Goal: Use online tool/utility

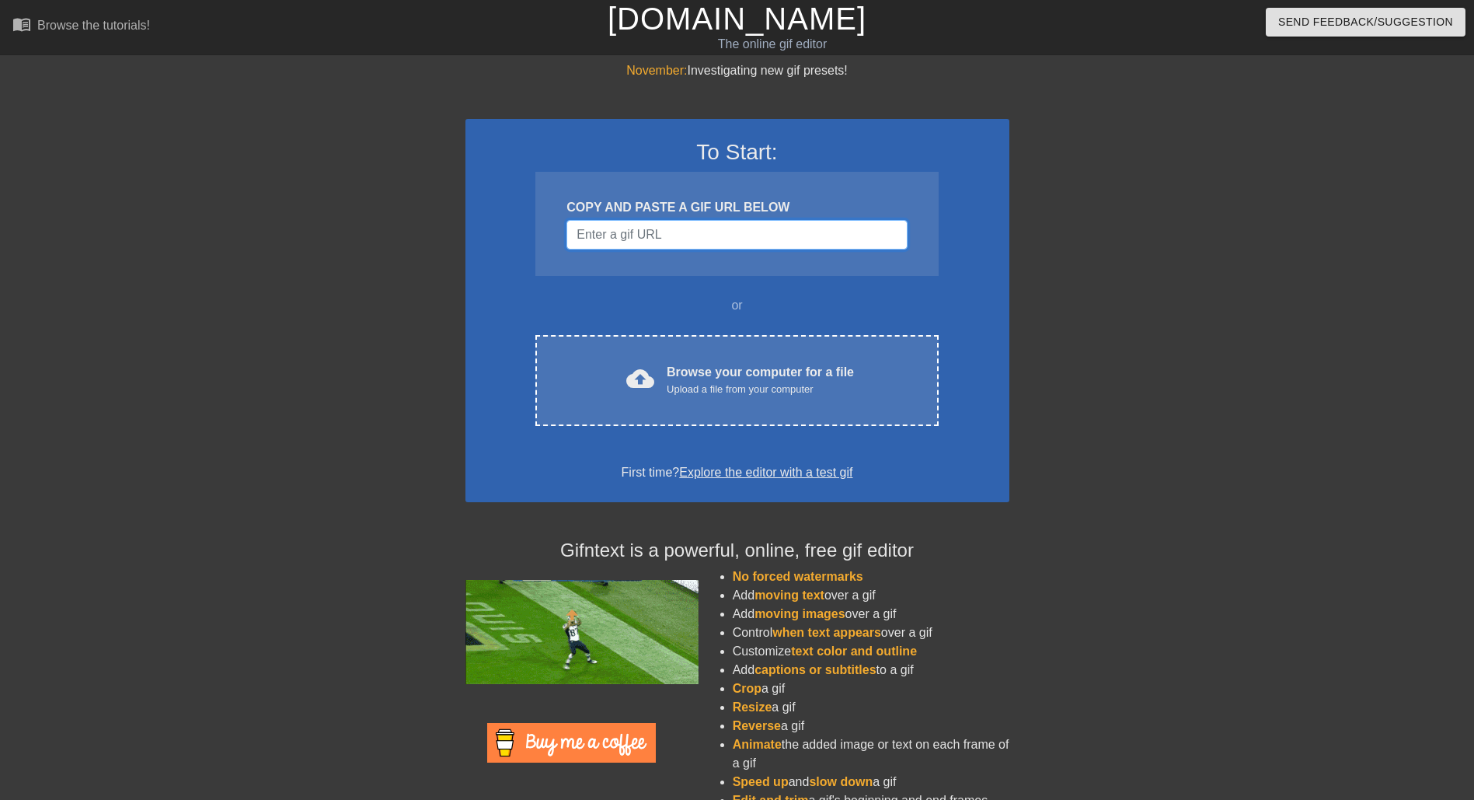
click at [753, 246] on input "Username" at bounding box center [737, 235] width 340 height 30
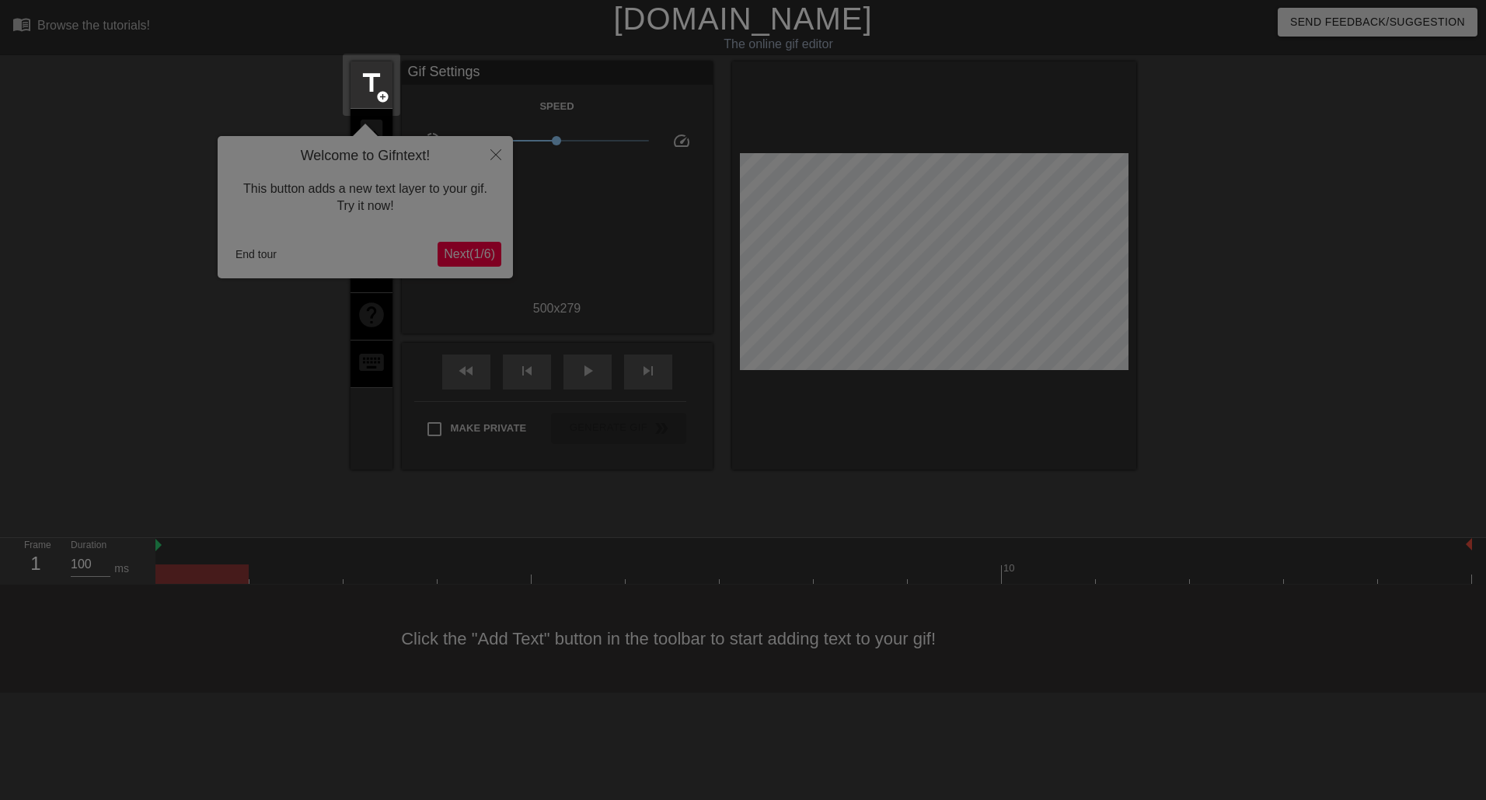
click at [469, 256] on div at bounding box center [743, 400] width 1486 height 800
click at [452, 256] on div at bounding box center [743, 400] width 1486 height 800
click at [267, 426] on div at bounding box center [743, 400] width 1486 height 800
click at [492, 155] on div at bounding box center [743, 400] width 1486 height 800
click at [366, 81] on span "title" at bounding box center [372, 83] width 30 height 30
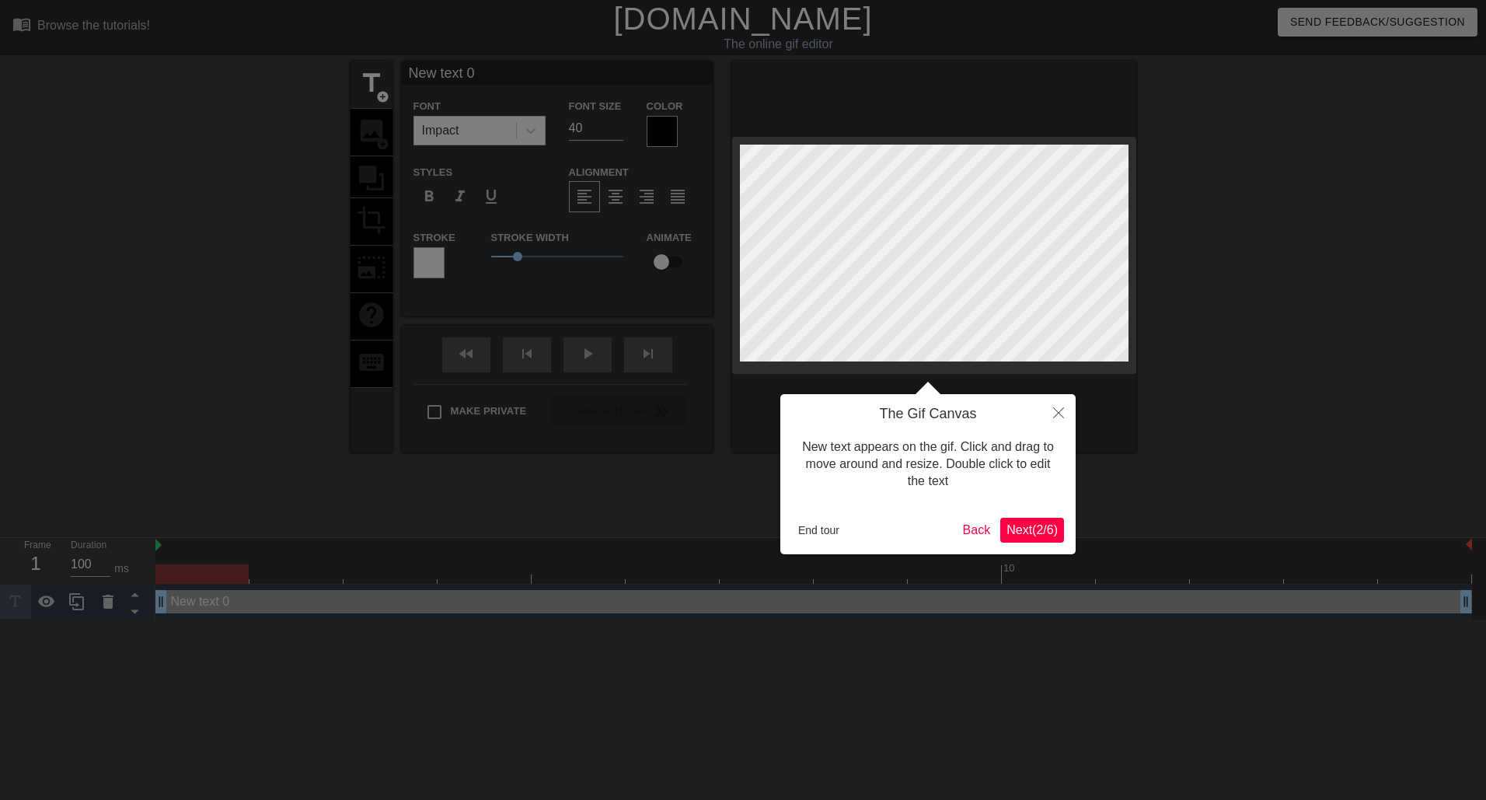
scroll to position [2, 4]
type input "H text 0"
type textarea "H text 0"
type input "Ha text 0"
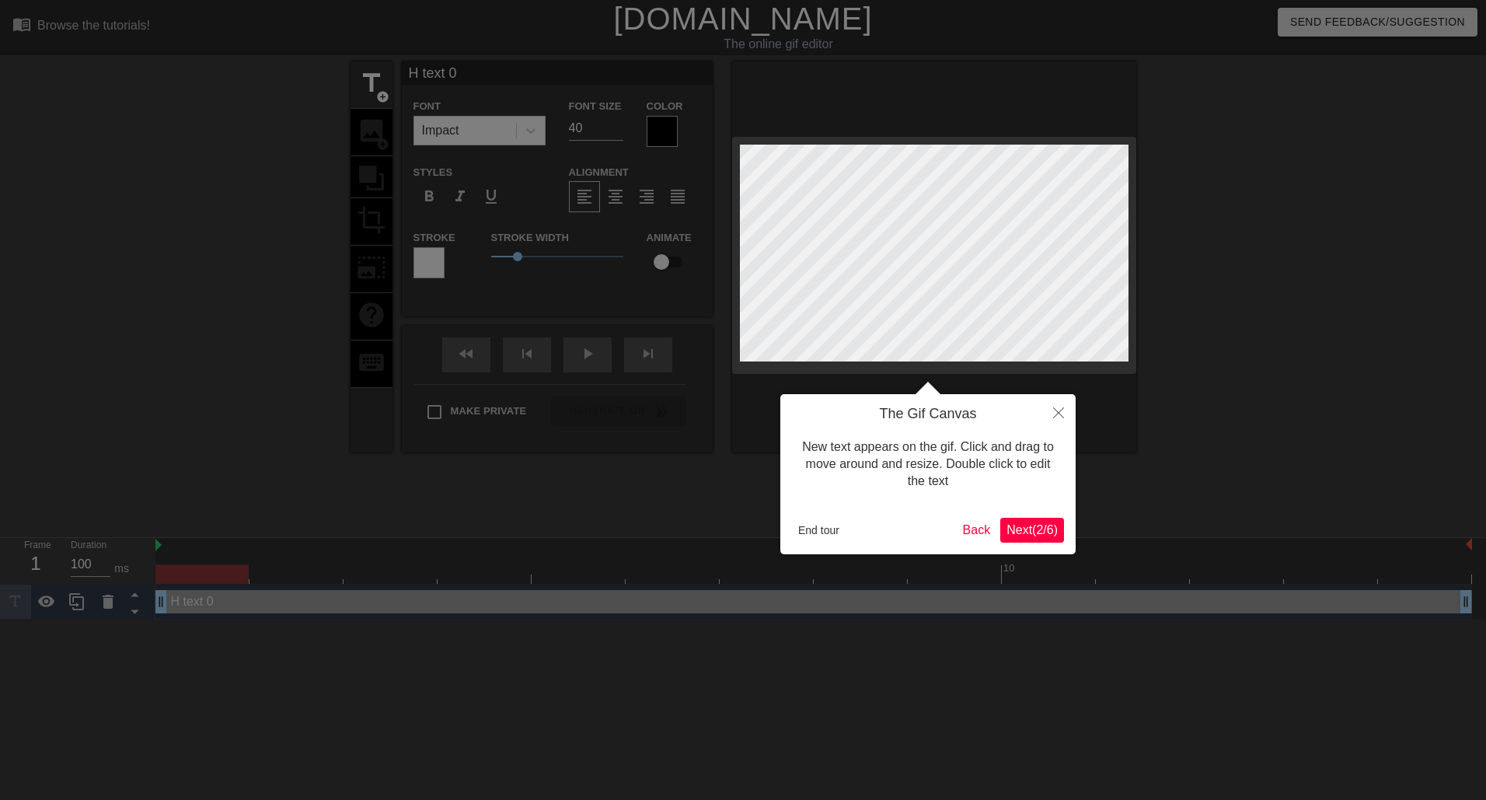
type textarea "Ha text 0"
type input "Hap text 0"
type textarea "Hap text 0"
type input "Happ text 0"
type textarea "Happ text 0"
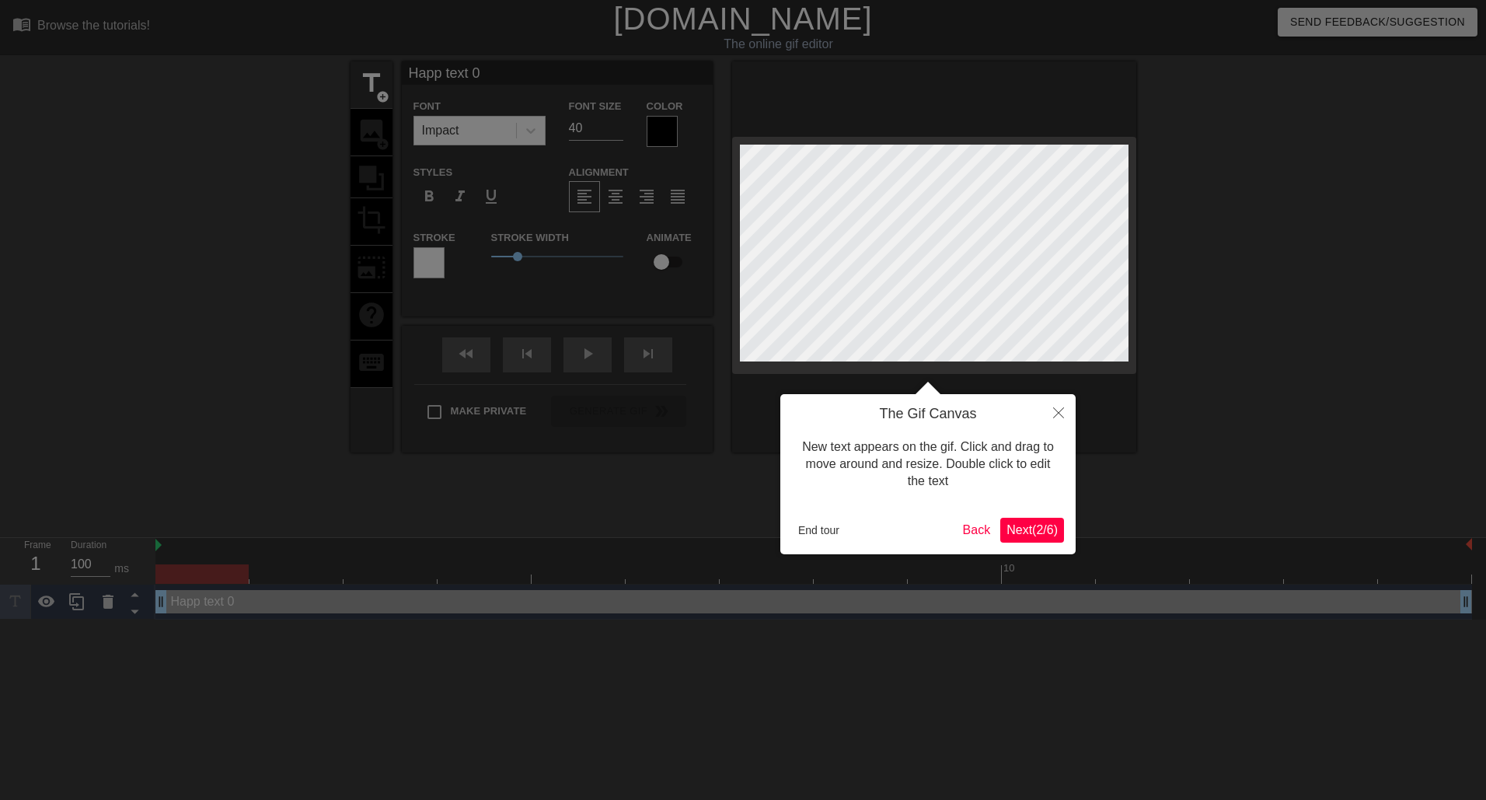
type input "Happy text 0"
type textarea "Happy text 0"
type input "Happy text 0"
type textarea "Happy text 0"
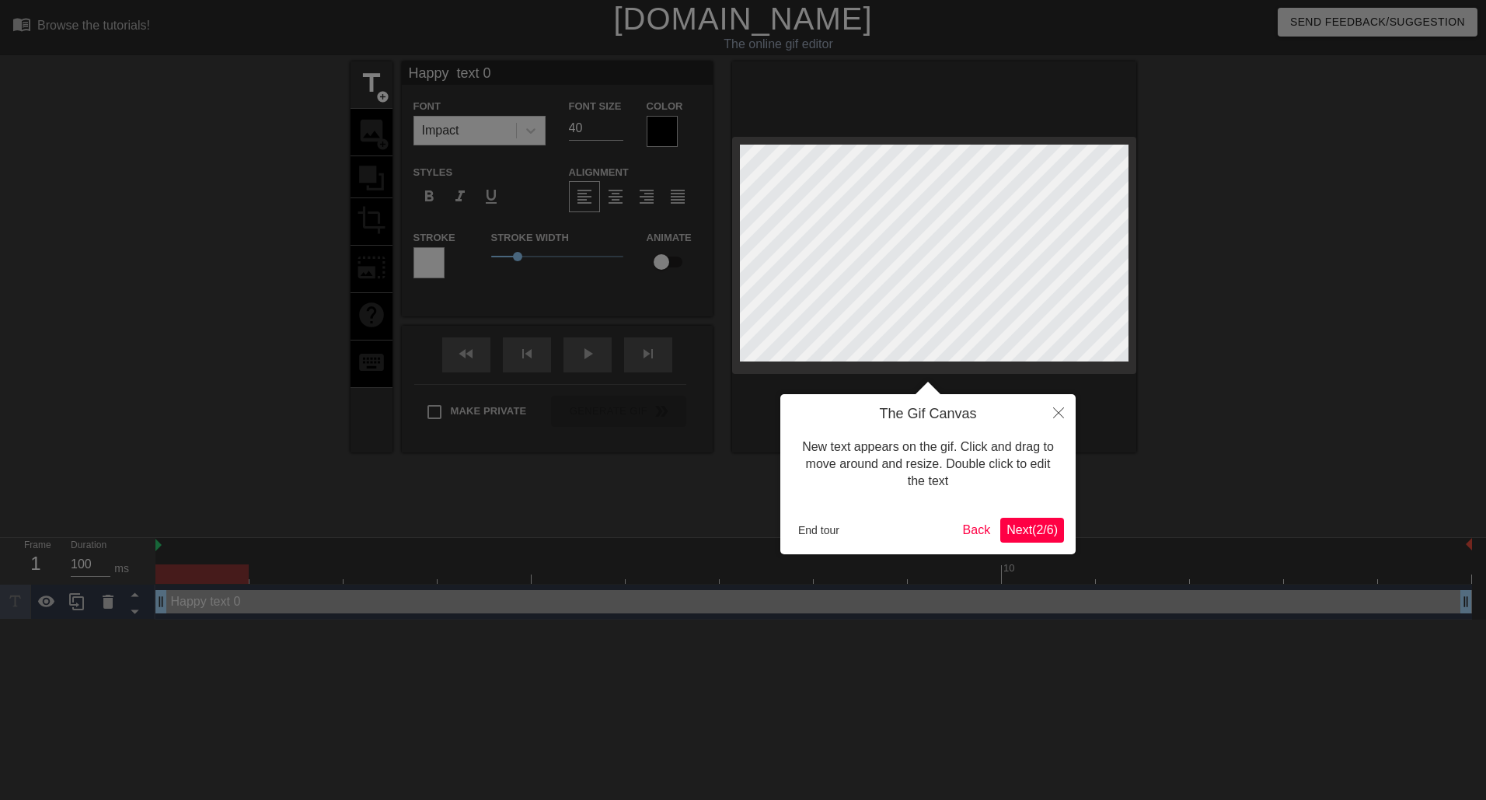
type input "Happy B text 0"
type textarea "Happy B text 0"
type input "Happy Bi text 0"
type textarea "Happy Bi text 0"
type input "Happy Bir text 0"
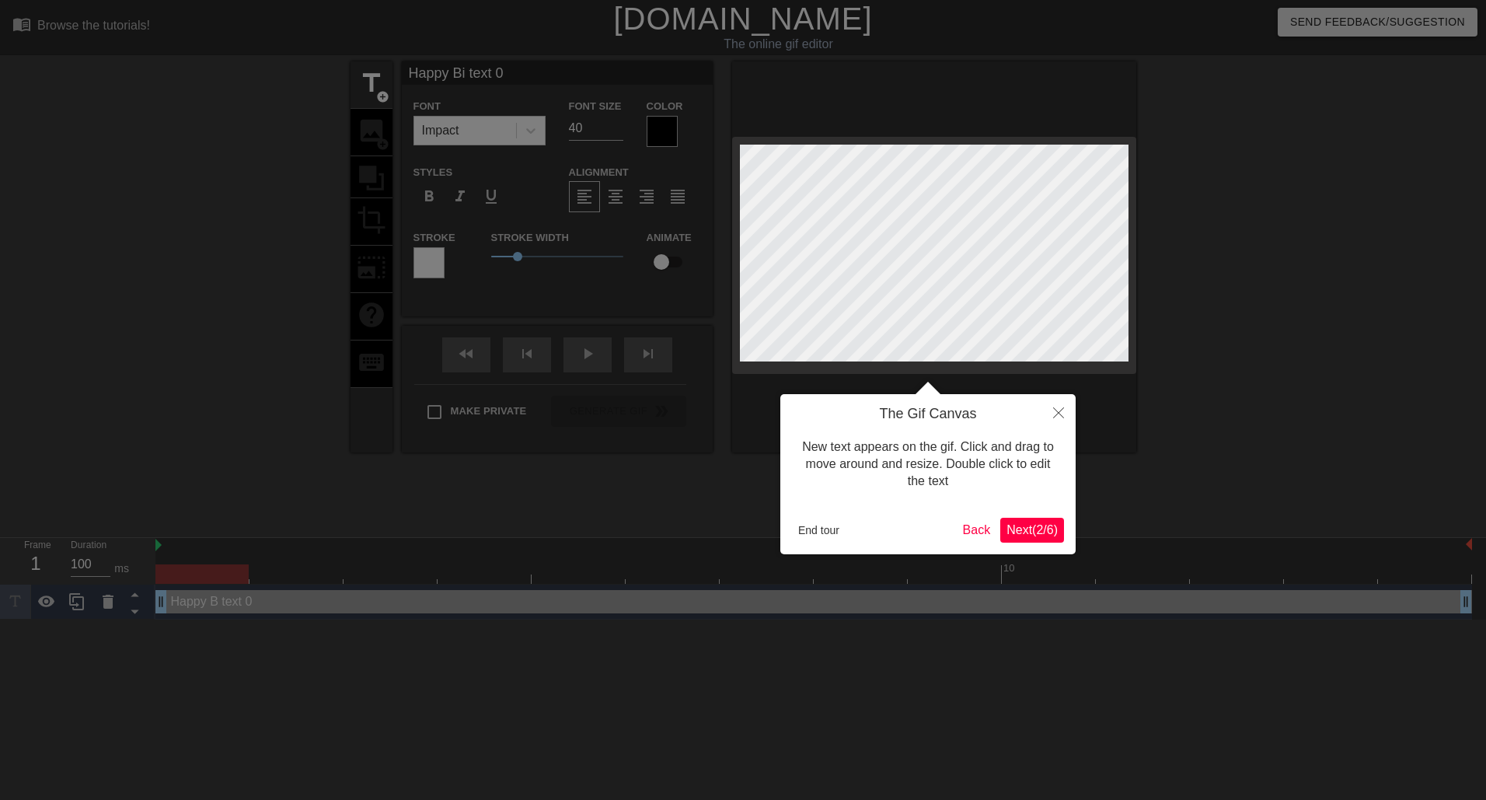
type textarea "Happy Bir text 0"
type input "Happy Birt text 0"
type textarea "Happy Birt text 0"
type input "Happy Birth text 0"
type textarea "Happy Birth text 0"
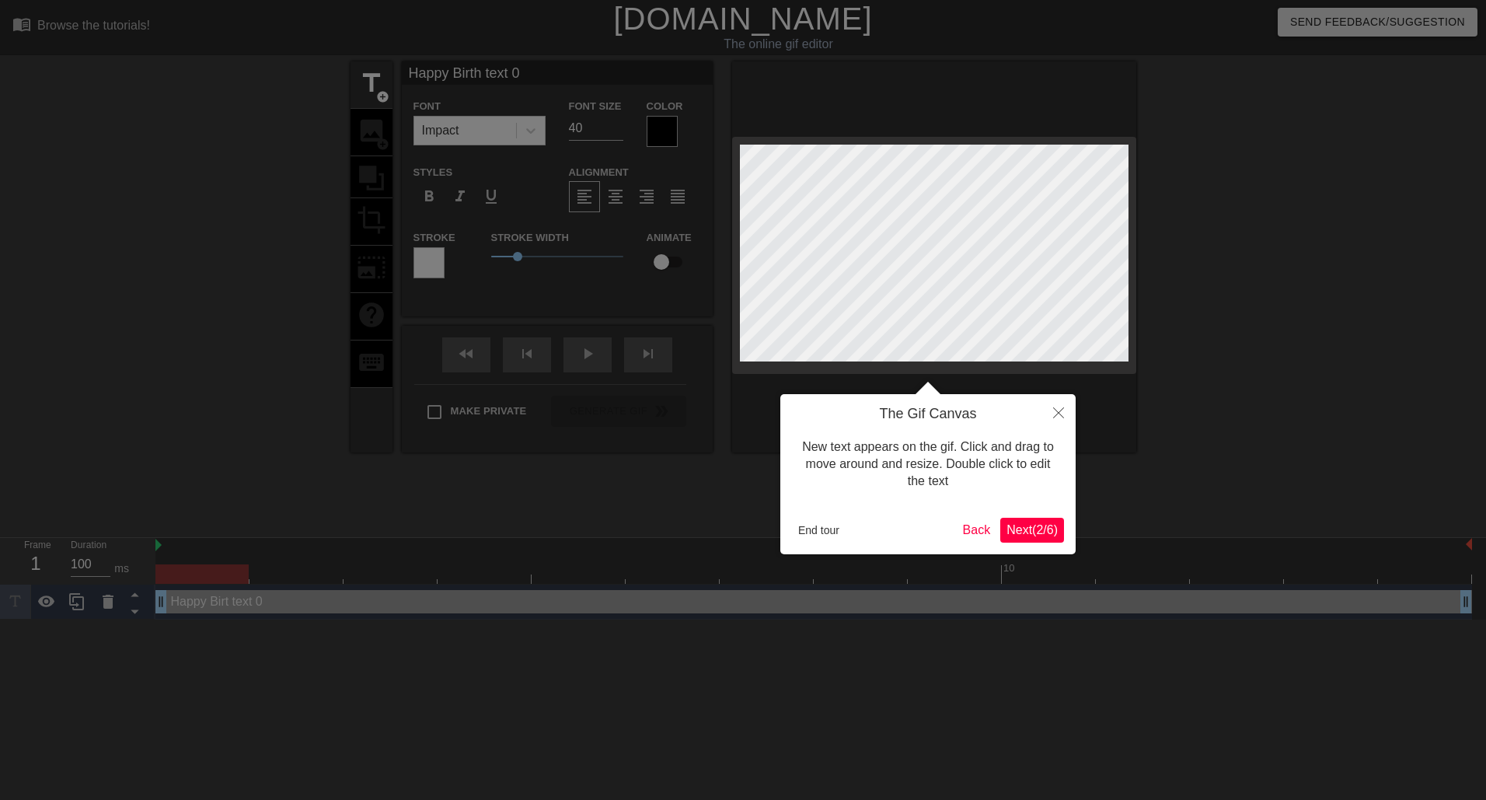
type input "Happy Birthd text 0"
type textarea "Happy Birthd text 0"
type input "Happy Birthda text 0"
type textarea "Happy Birthda text 0"
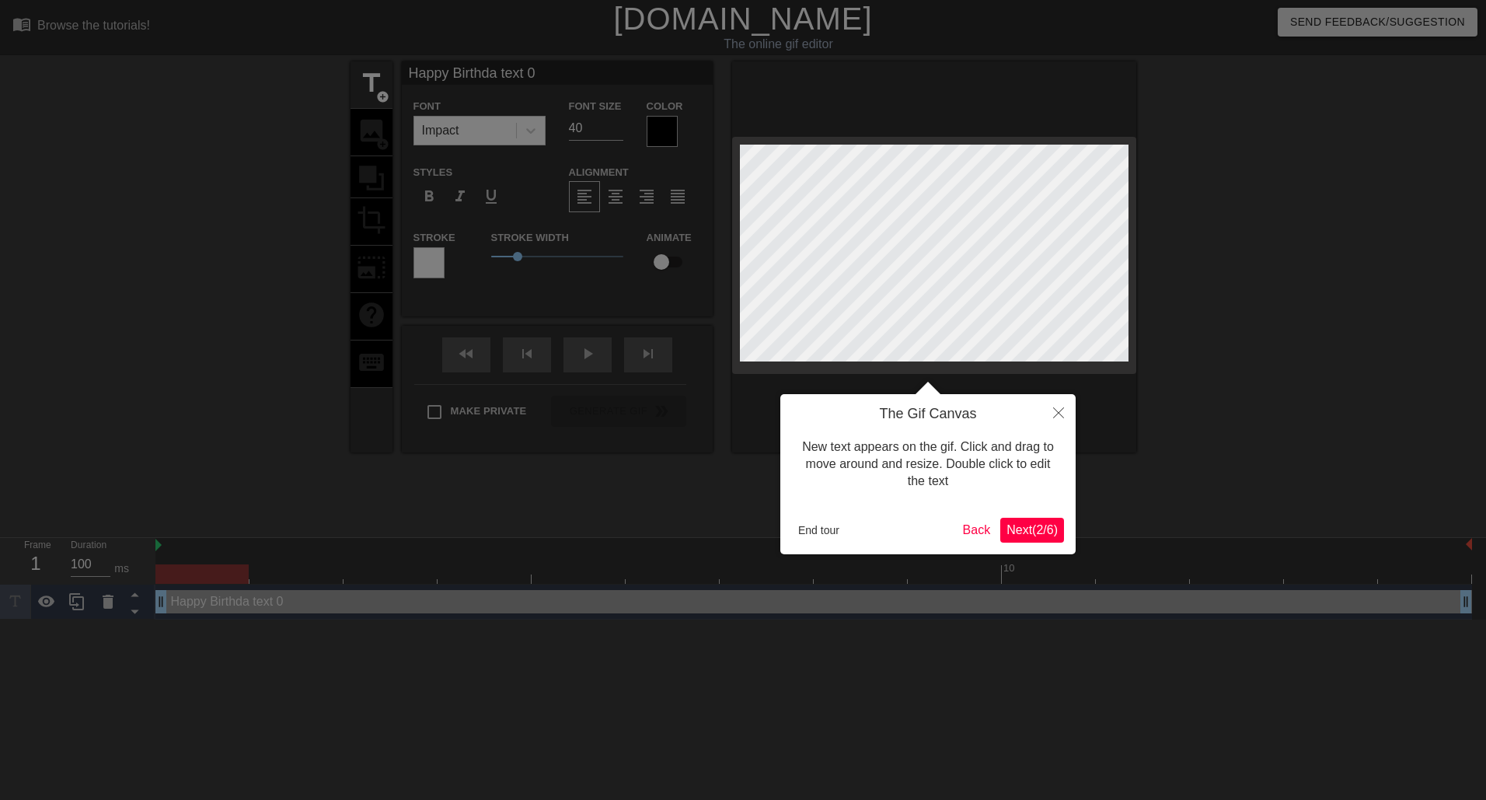
type input "Happy Birthday text 0"
type textarea "Happy Birthday text 0"
type input "Happy Birthday text 0"
type textarea "Happy Birthday text 0"
type input "Happy Birthday W text 0"
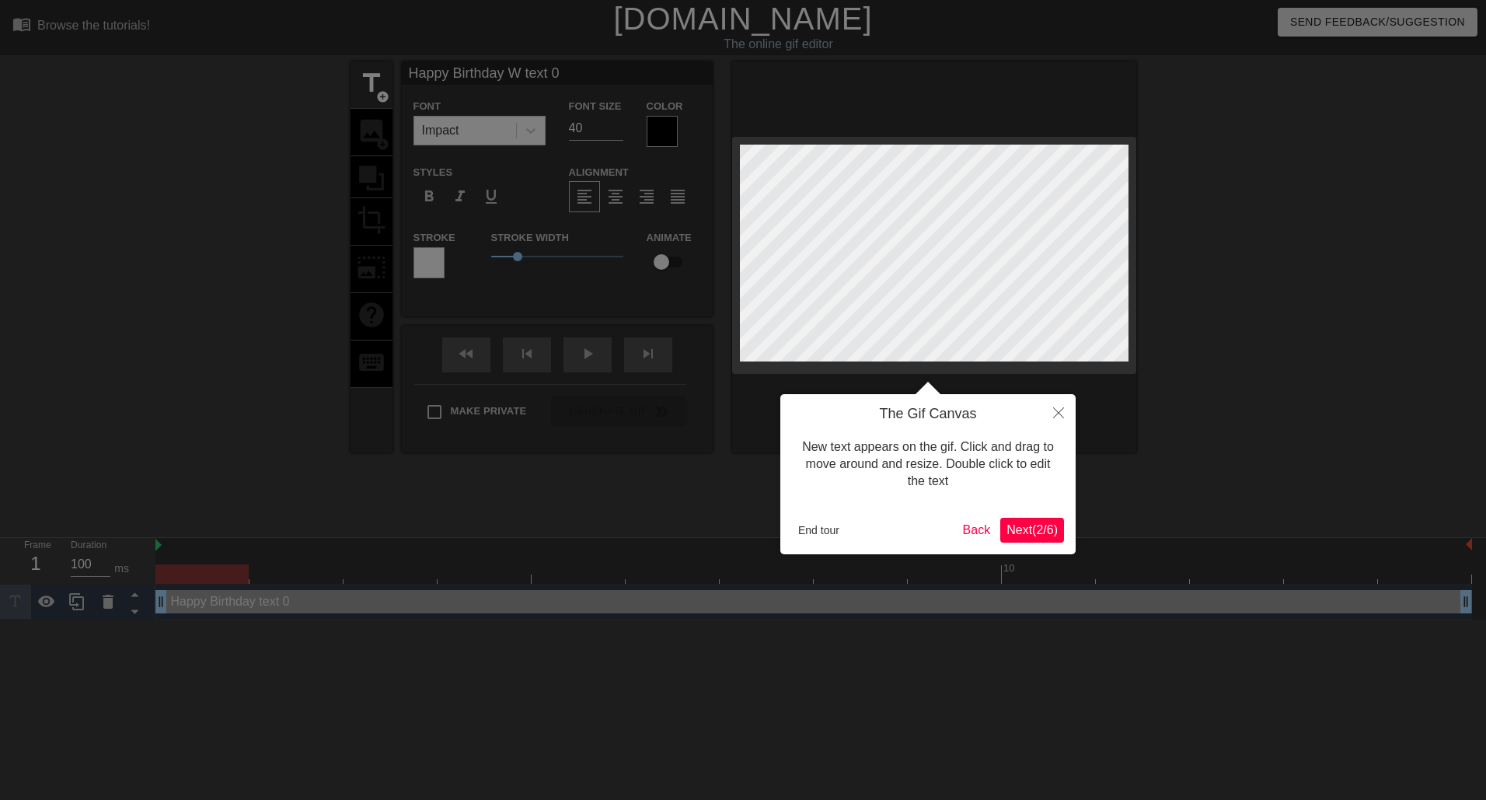
type textarea "Happy Birthday W text 0"
type input "Happy Birthday Wo text 0"
type textarea "Happy Birthday Wo text 0"
type input "Happy Birthday Wor text 0"
type textarea "Happy Birthday Wor text 0"
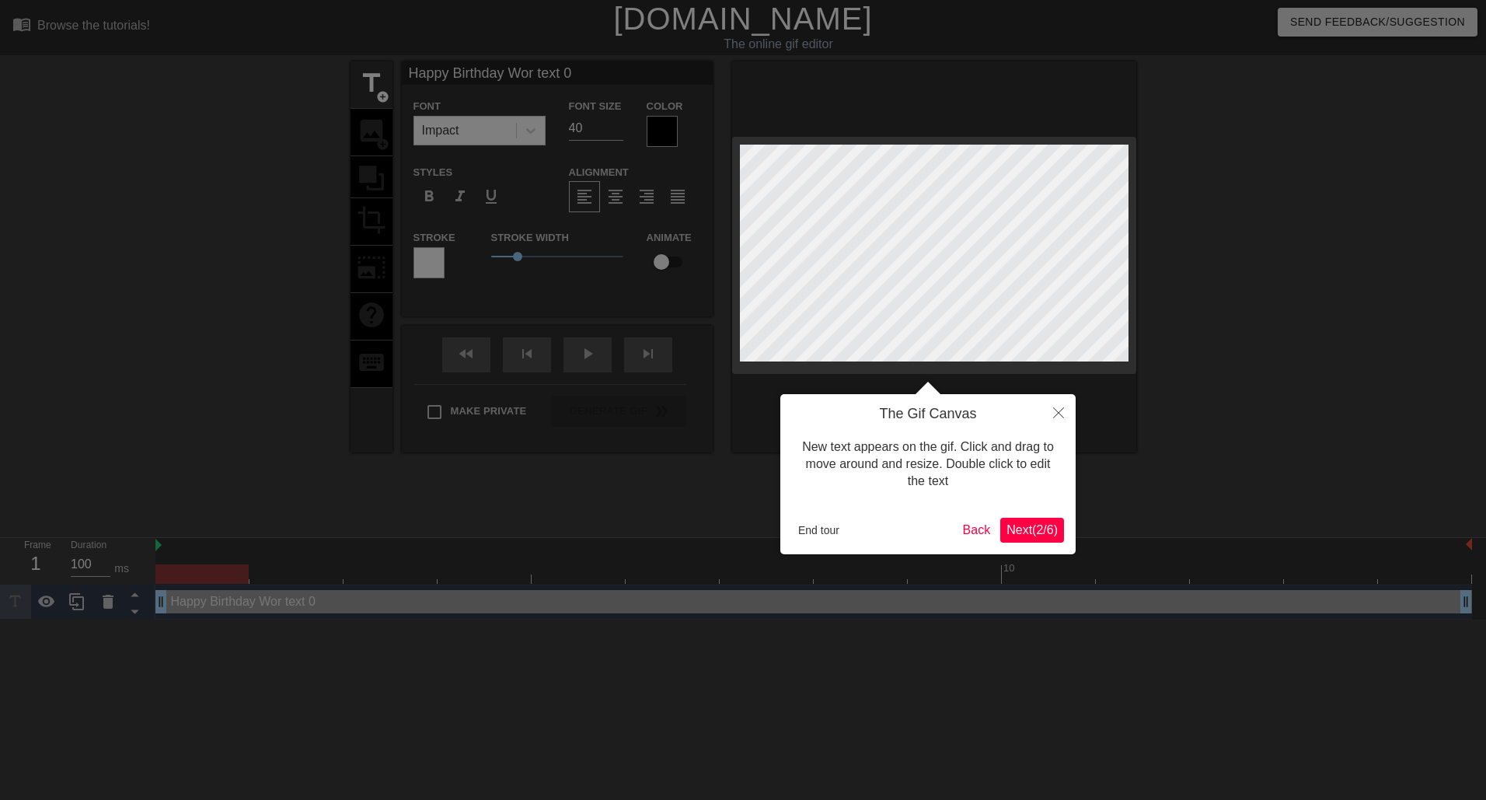
type input "Happy Birthday Work text 0"
type textarea "Happy Birthday Work text 0"
type input "Happy Birthday Work text 0"
type textarea "Happy Birthday Work text 0"
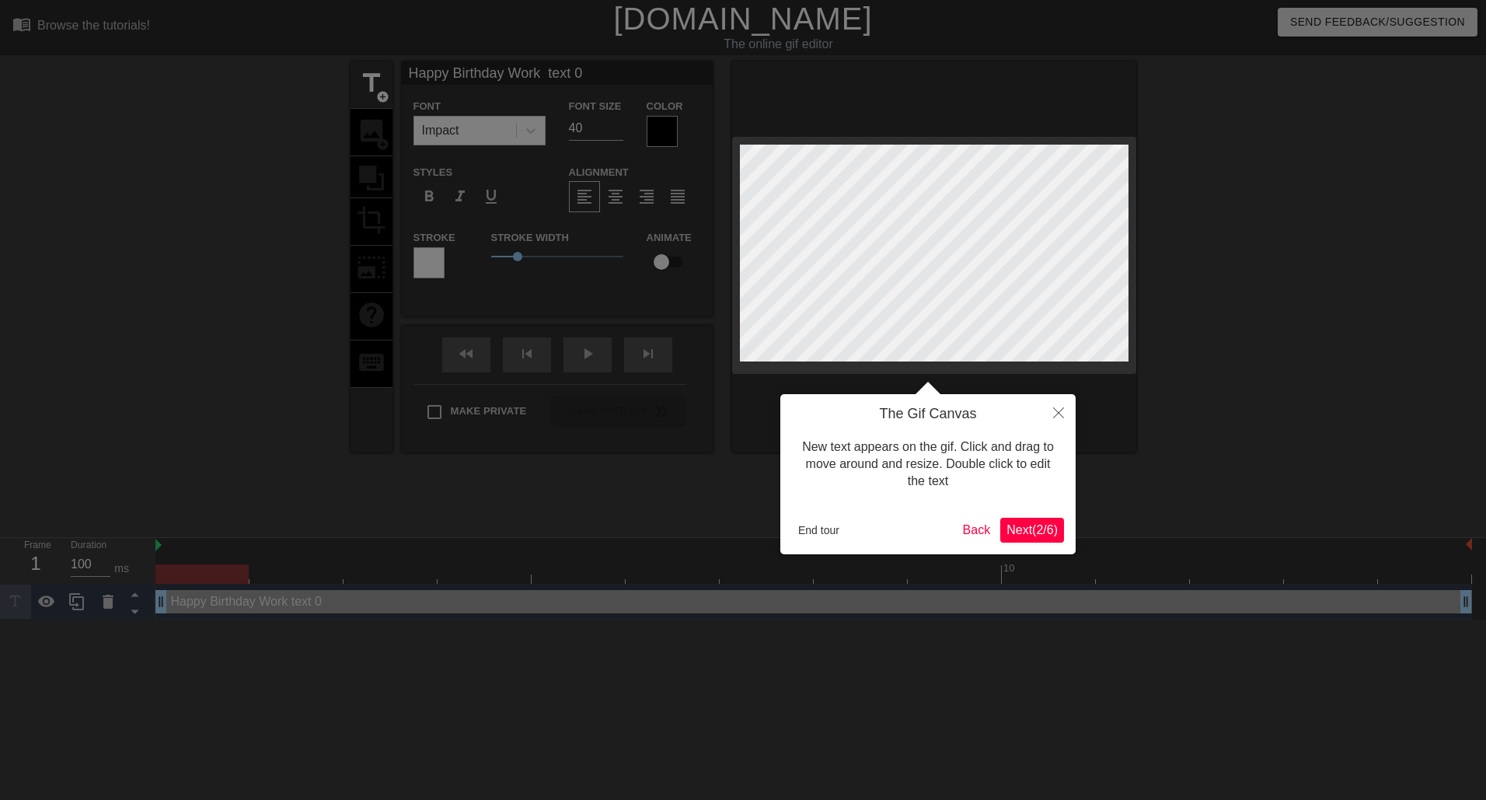
type input "Happy Birthday Work B text 0"
type textarea "Happy Birthday Work B text 0"
type input "Happy Birthday Work Be text 0"
type textarea "Happy Birthday Work Be text 0"
type input "Happy Birthday Work Bes text 0"
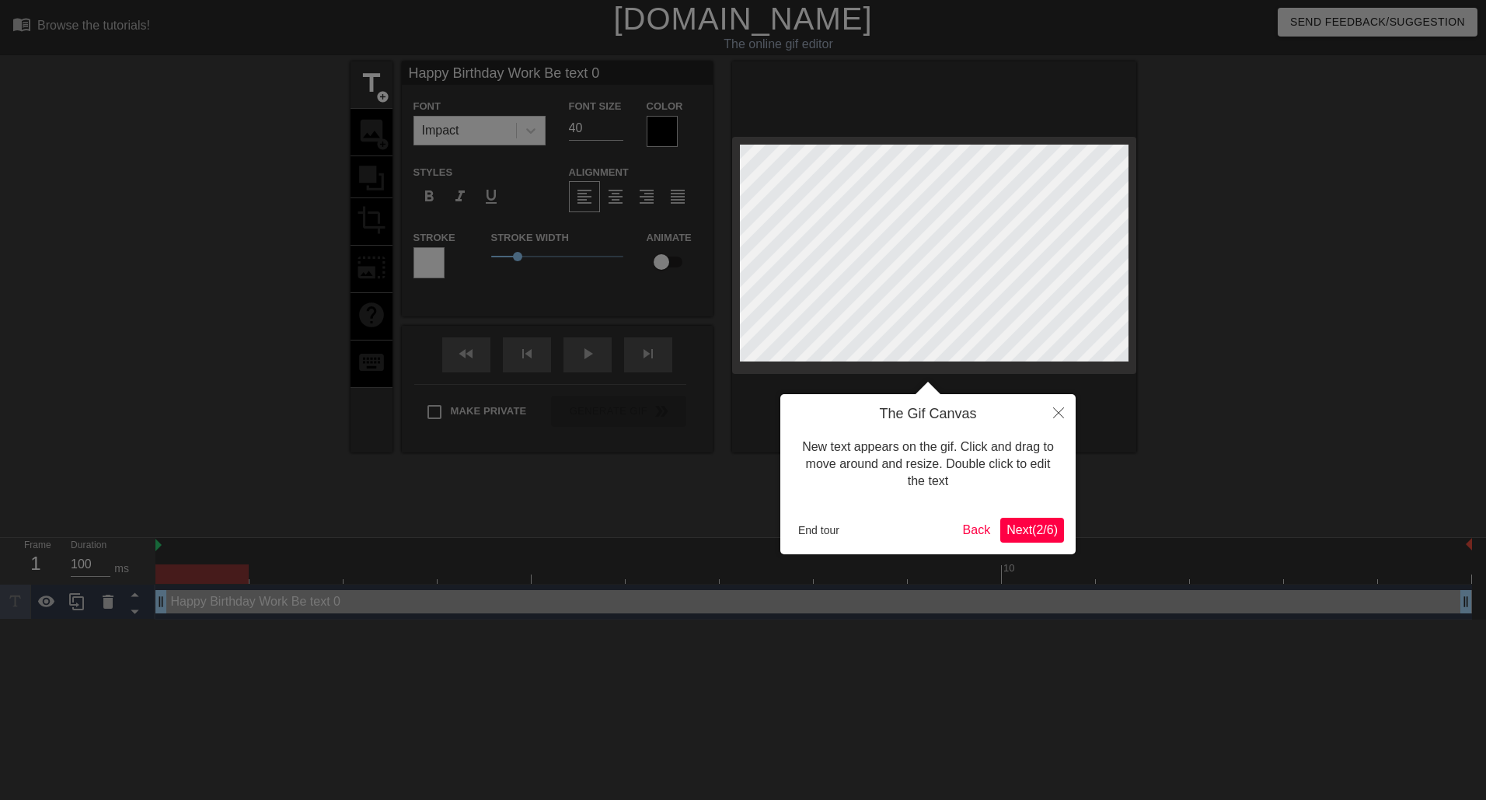
type textarea "Happy Birthday Work Bes text 0"
type input "Happy Birthday Work Best text 0"
type textarea "Happy Birthday Work Best text 0"
type input "Happy Birthday Work Besti text 0"
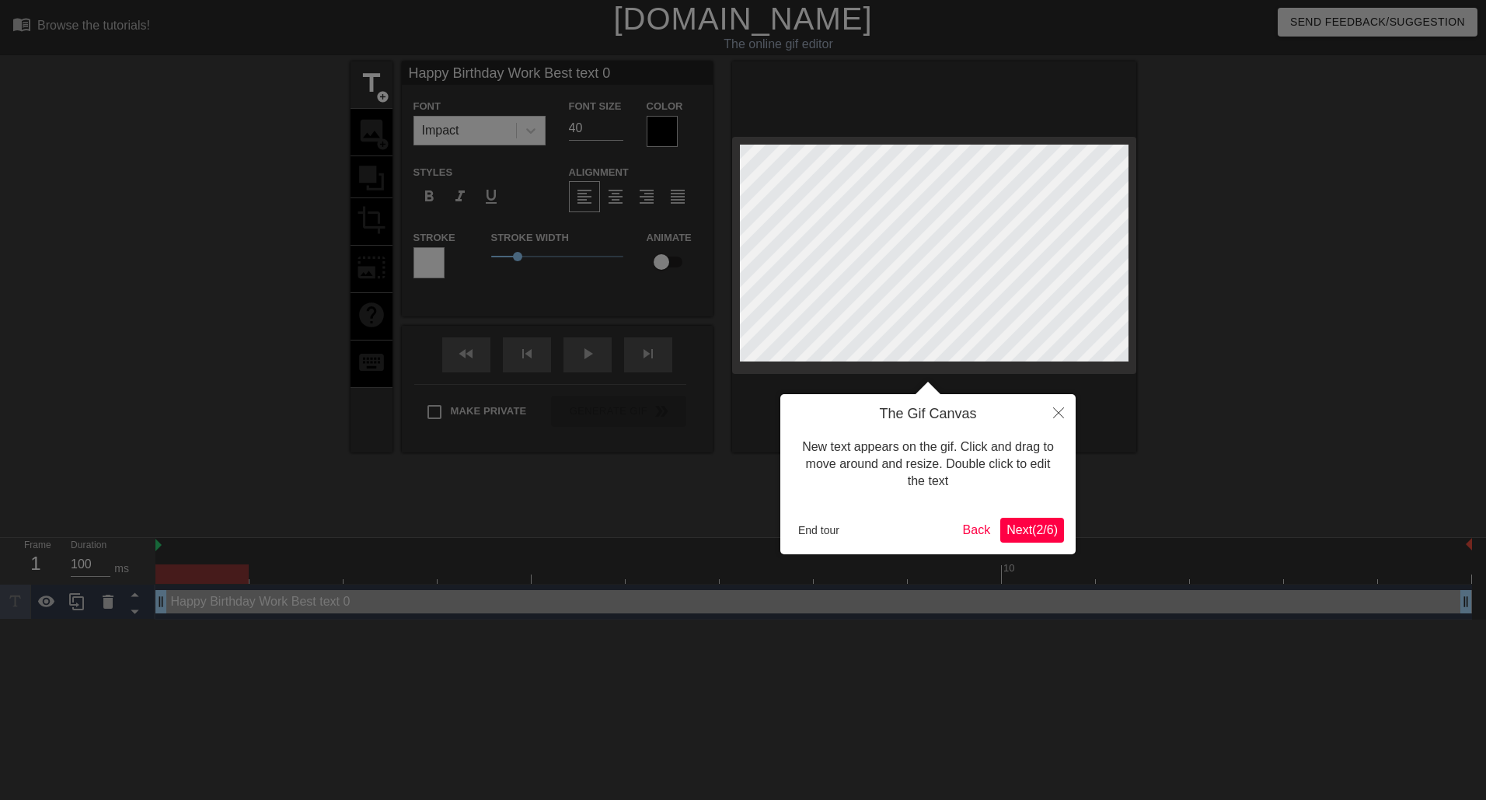
type textarea "Happy Birthday Work Besti text 0"
type input "Happy Birthday Work Bestie text 0"
type textarea "Happy Birthday Work Bestie text 0"
type input "Happy Birthday Work Bestie! text 0"
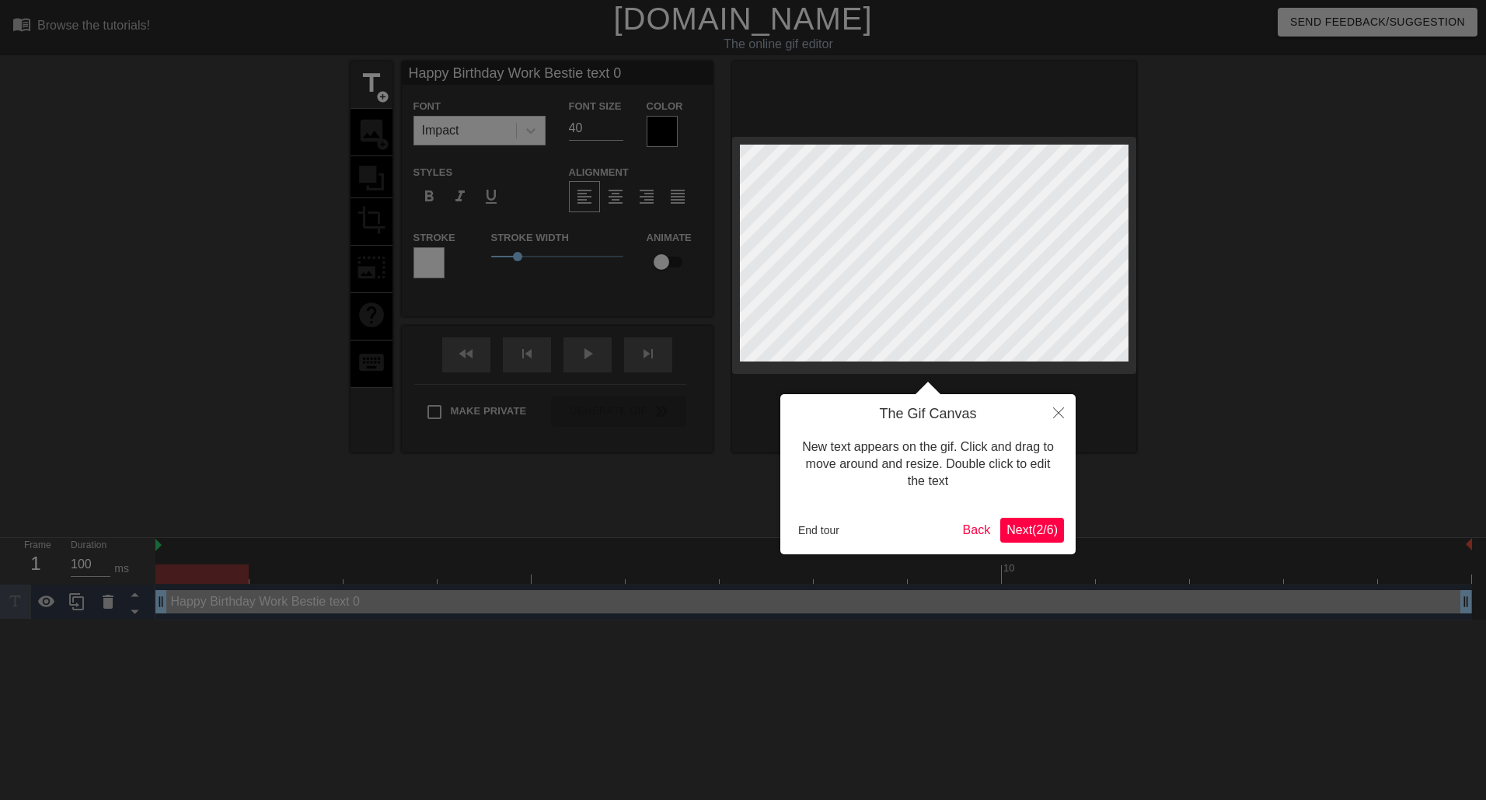
type textarea "Happy Birthday Work Bestie! text 0"
type input "Happy Birthday Work Bestie!text 0"
type textarea "Happy Birthday Work Bestie!text 0"
type input "Happy Birthday Work Bestie!ext 0"
type textarea "Happy Birthday Work Bestie!ext 0"
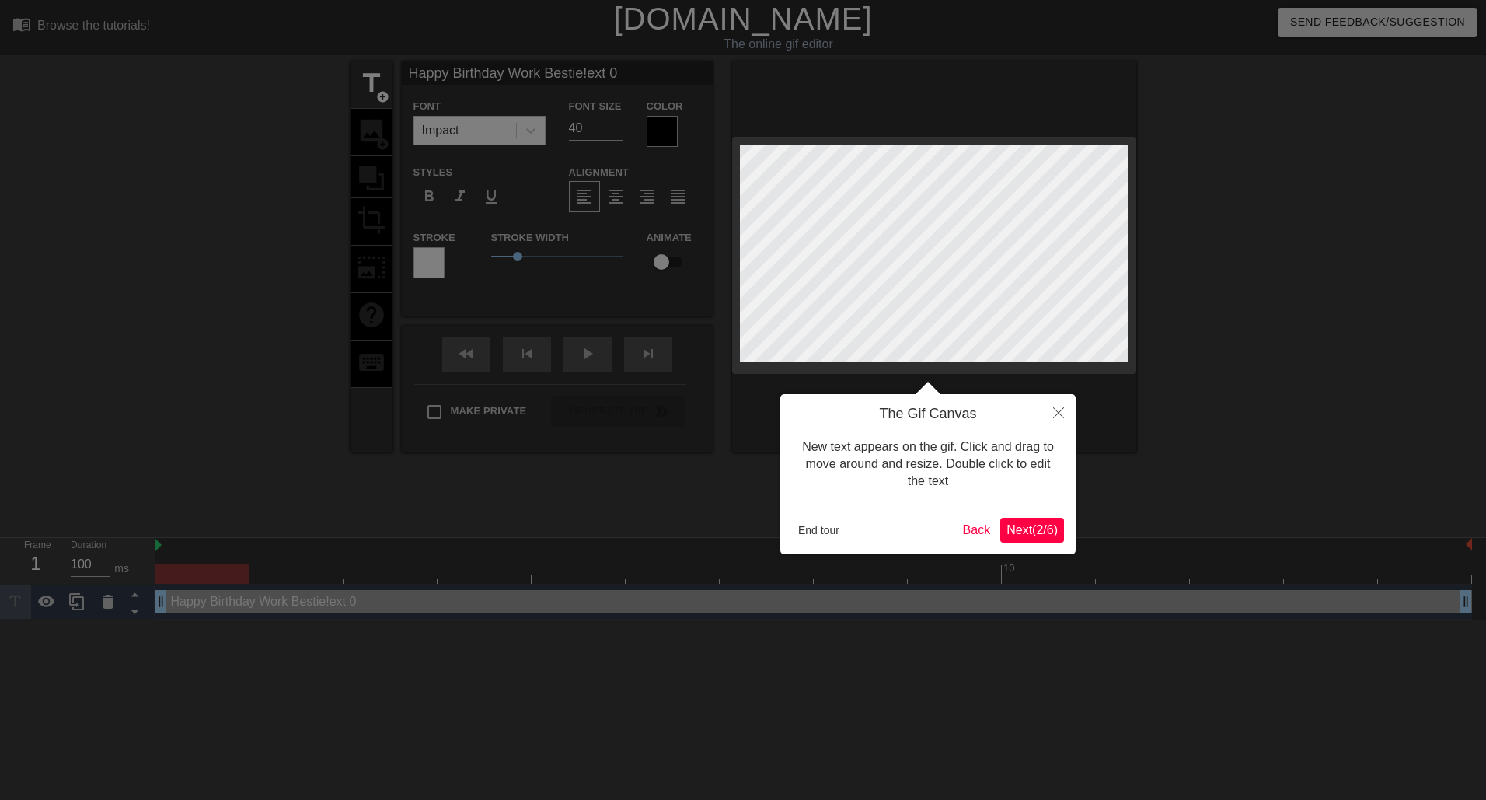
type input "Happy Birthday Work Bestie!xt 0"
type textarea "Happy Birthday Work Bestie!xt 0"
type input "Happy Birthday Work Bestie!t 0"
type textarea "Happy Birthday Work Bestie!t 0"
type input "Happy Birthday Work Bestie! 0"
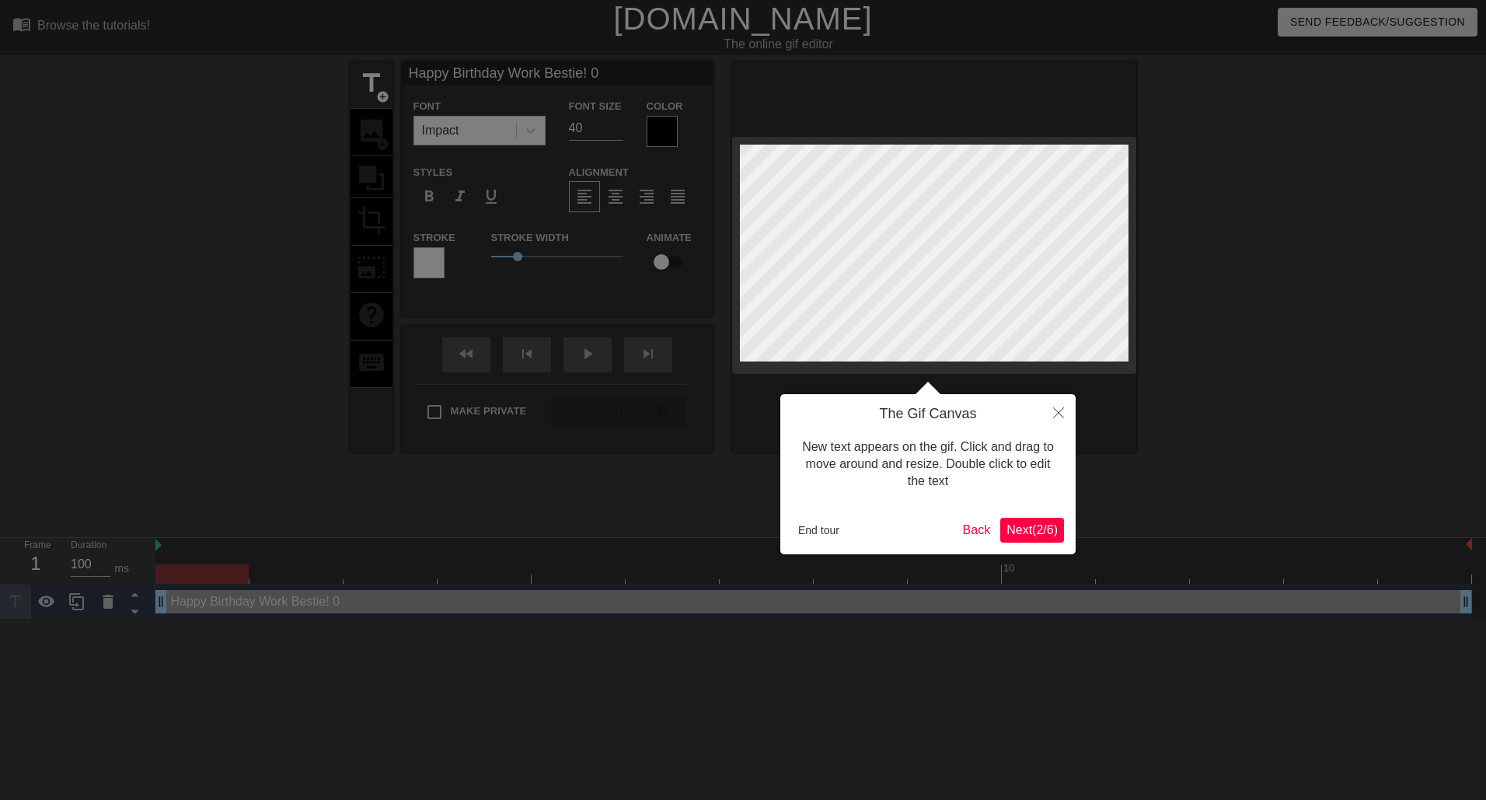
type textarea "Happy Birthday Work Bestie! 0"
click at [582, 127] on div at bounding box center [743, 400] width 1486 height 800
click at [1027, 531] on span "Next ( 2 / 6 )" at bounding box center [1031, 529] width 51 height 13
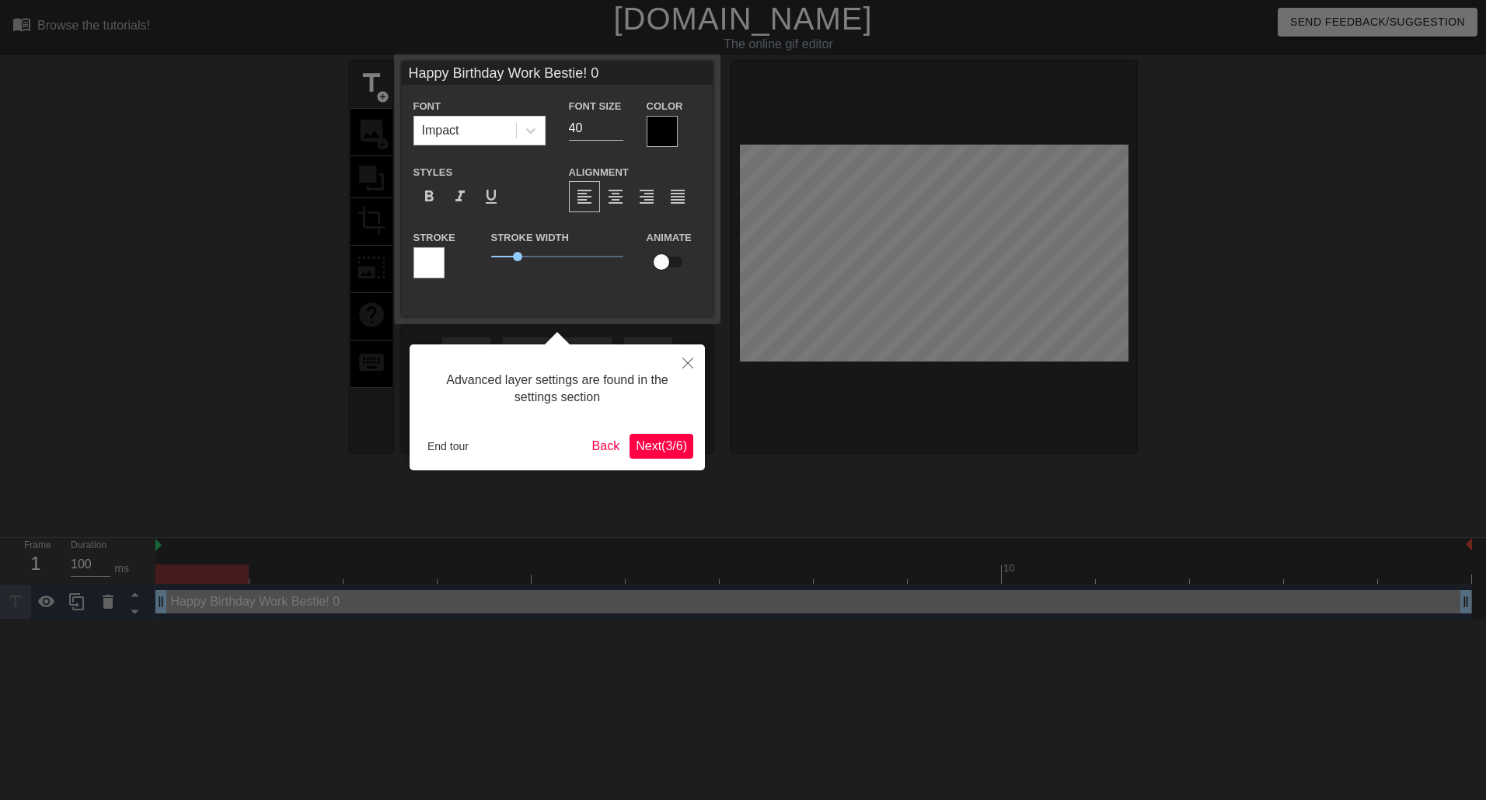
click at [640, 445] on span "Next ( 3 / 6 )" at bounding box center [661, 445] width 51 height 13
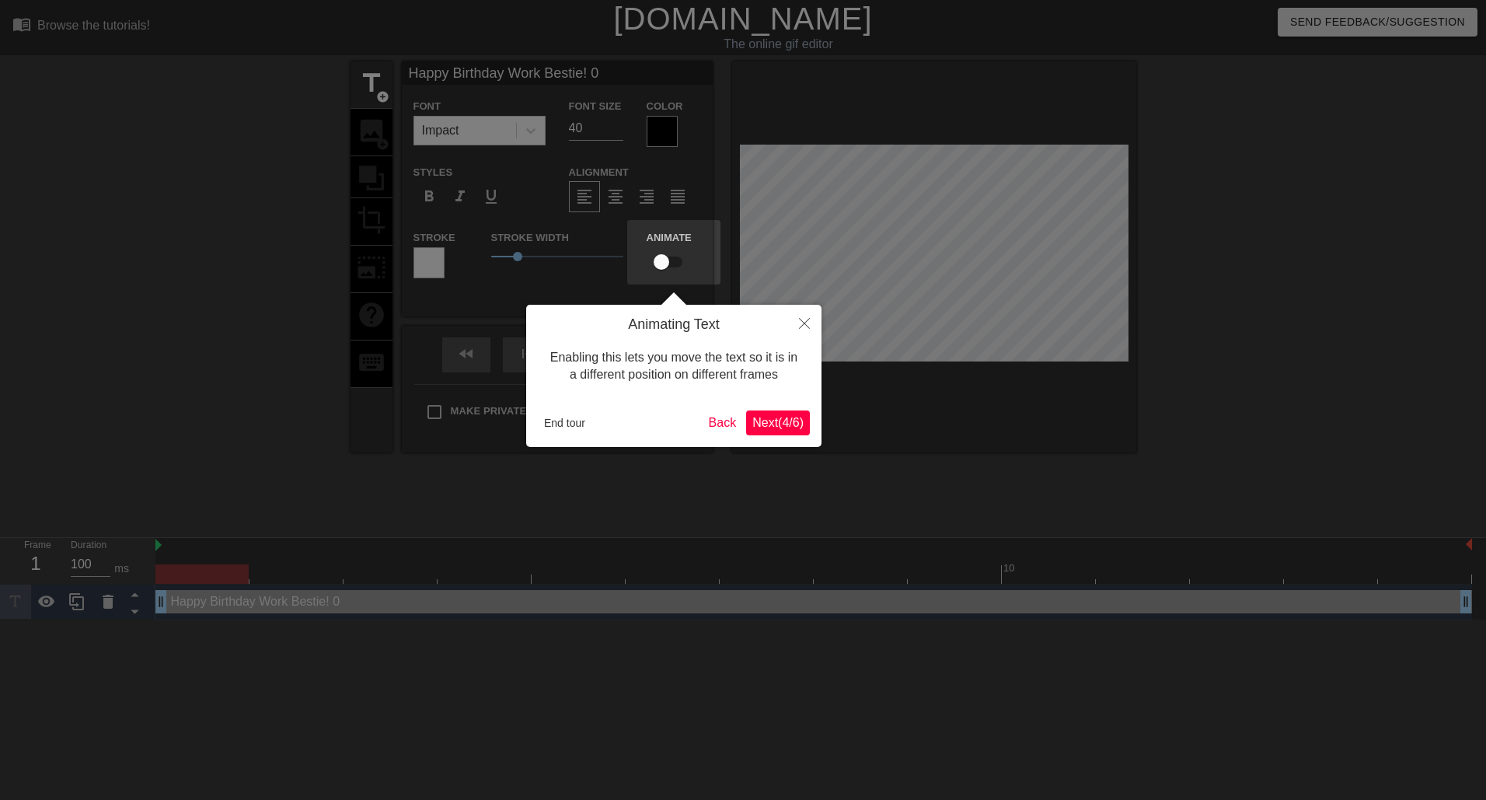
click at [757, 420] on span "Next ( 4 / 6 )" at bounding box center [777, 422] width 51 height 13
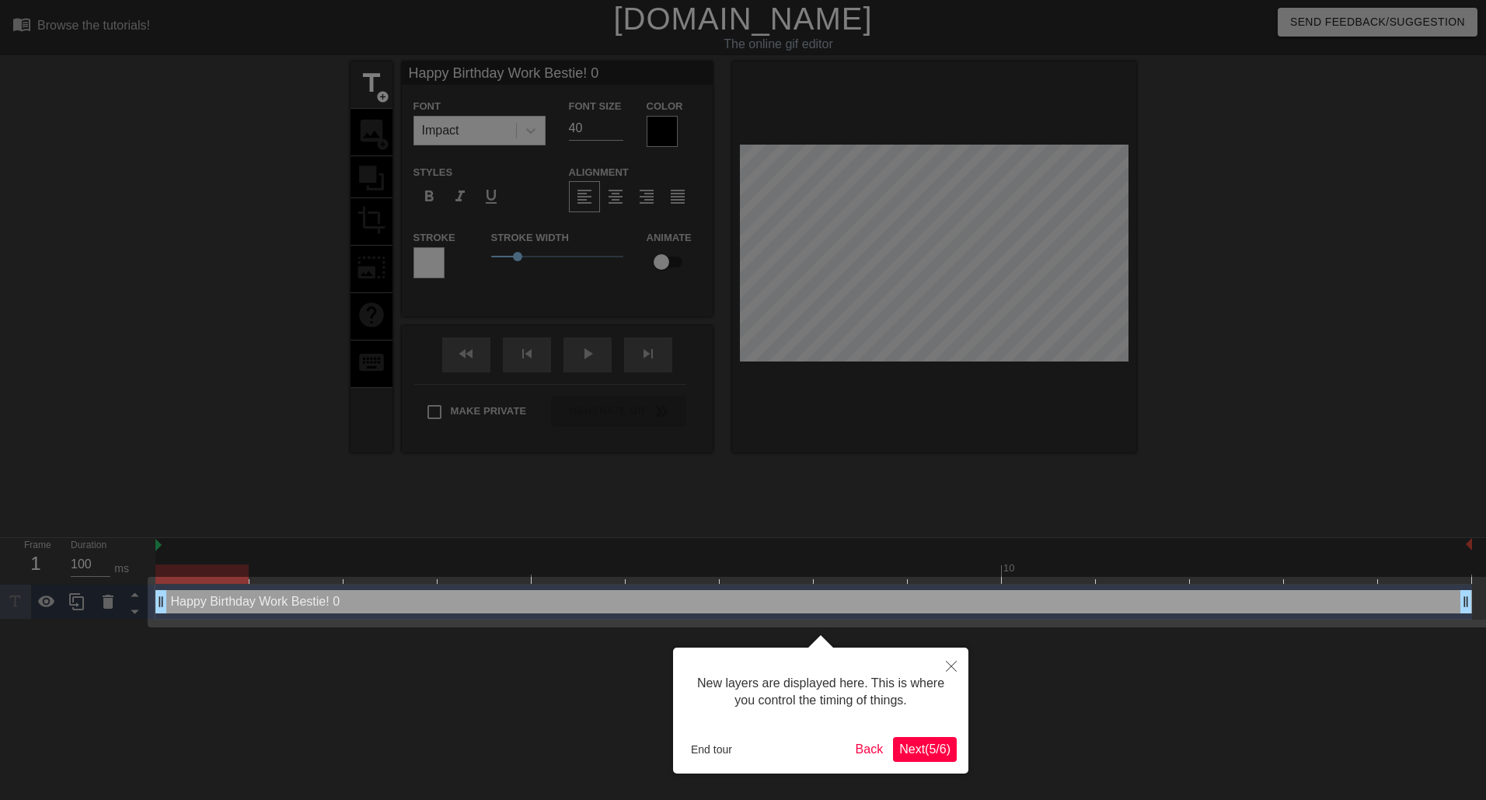
click at [910, 748] on span "Next ( 5 / 6 )" at bounding box center [924, 748] width 51 height 13
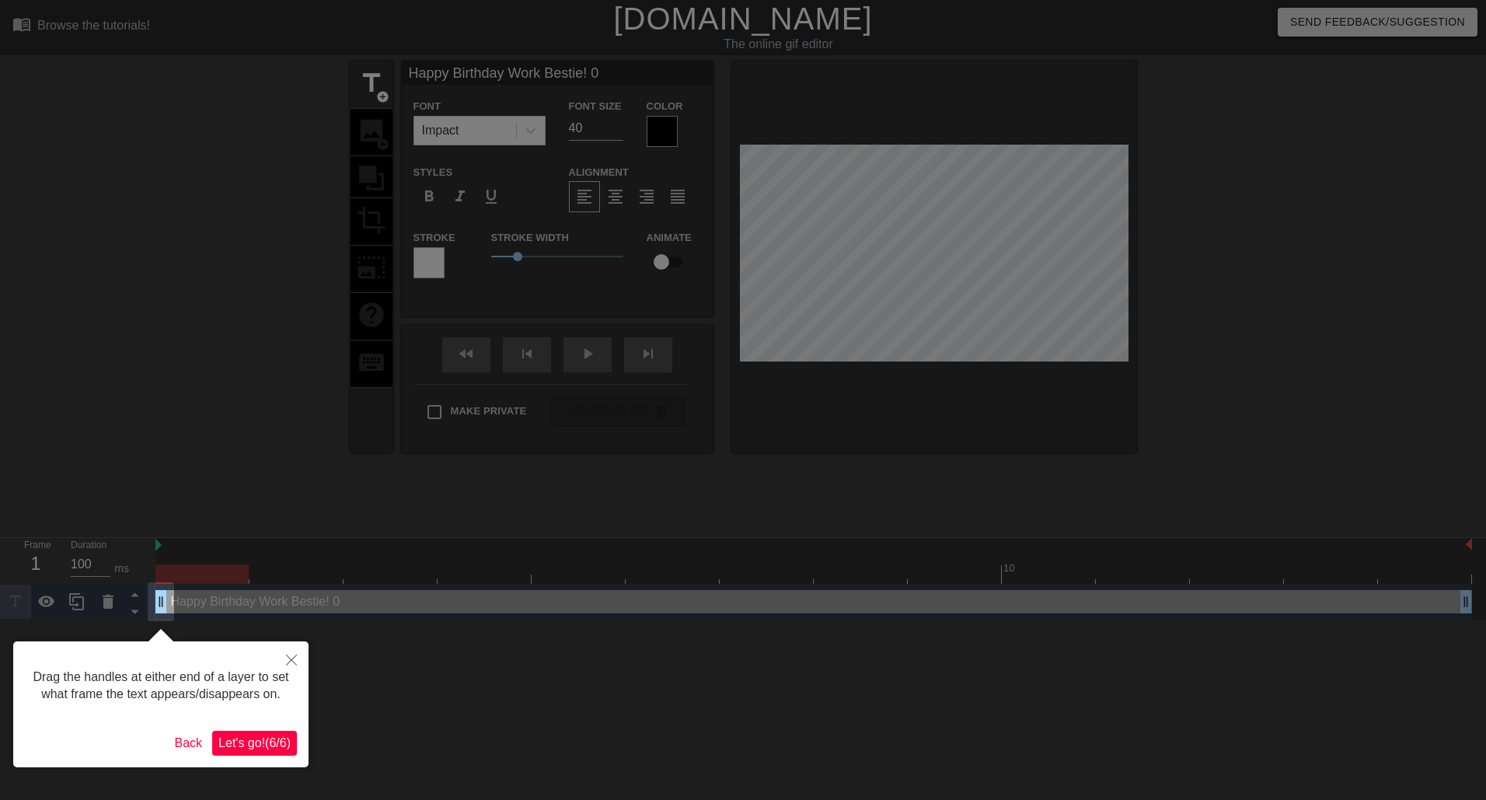
click at [239, 742] on span "Let's go! ( 6 / 6 )" at bounding box center [254, 742] width 72 height 13
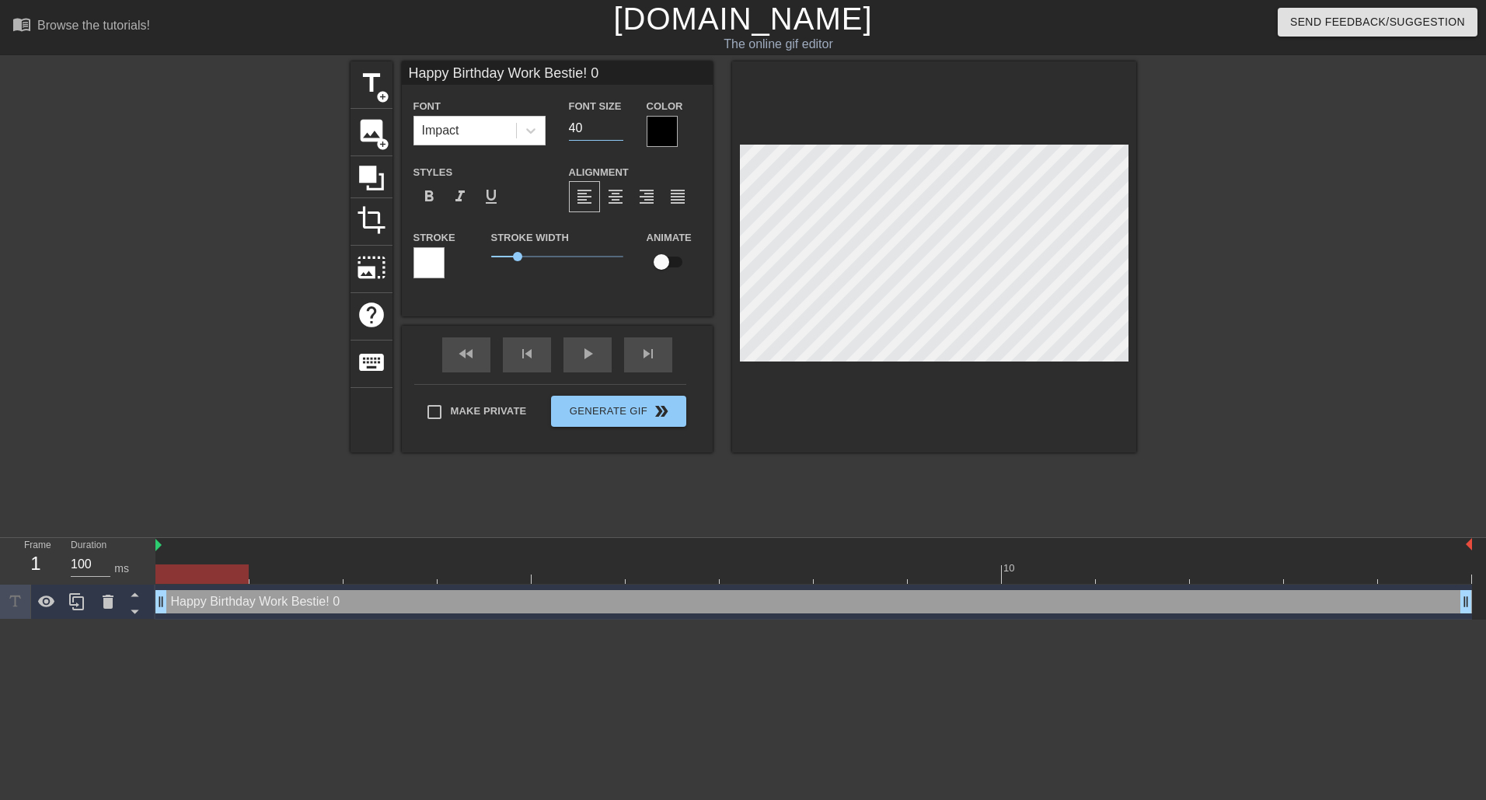
click at [581, 127] on input "40" at bounding box center [596, 128] width 54 height 25
click at [616, 131] on input "39" at bounding box center [596, 128] width 54 height 25
click at [616, 131] on input "38" at bounding box center [596, 128] width 54 height 25
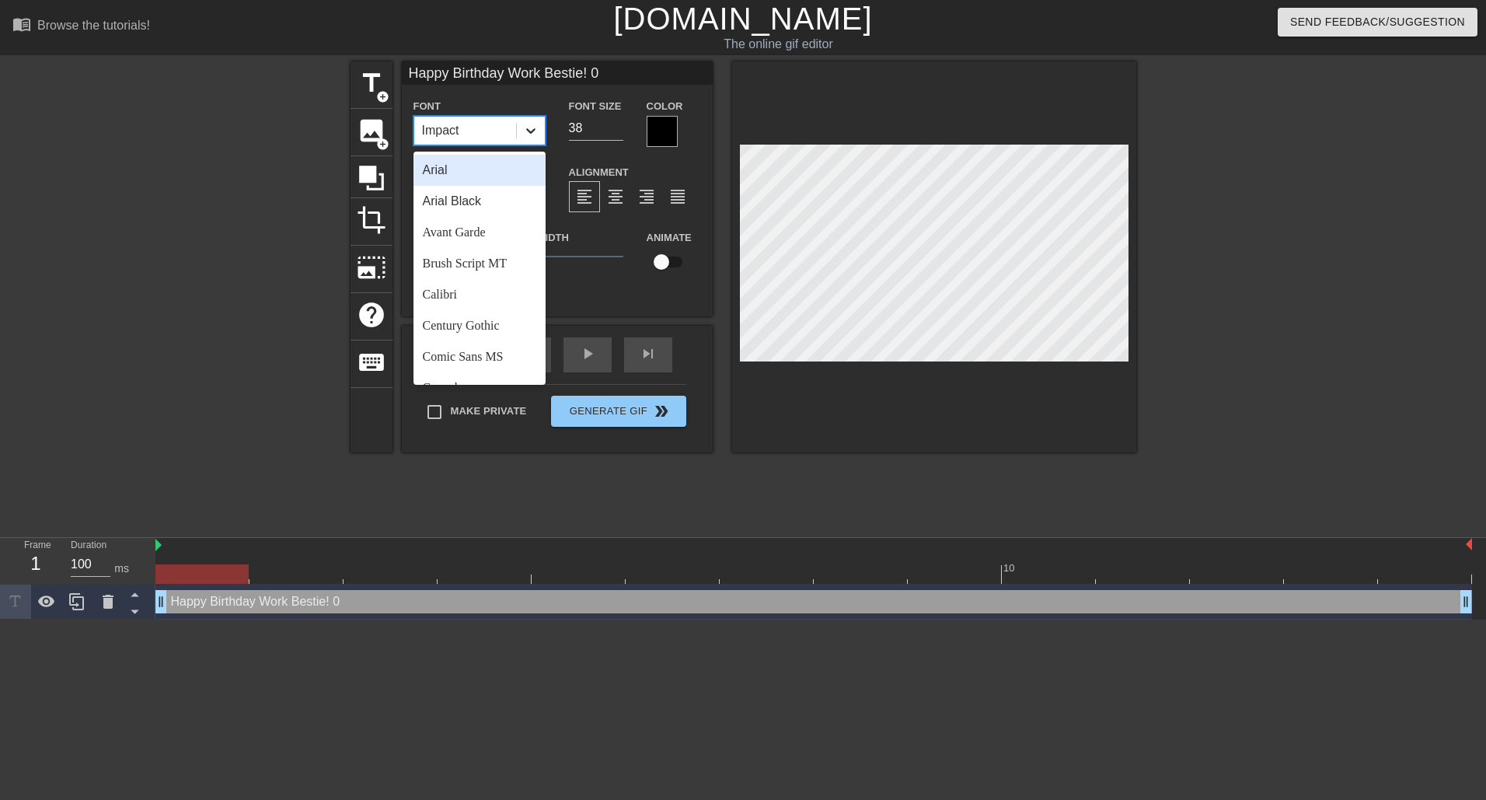
click at [528, 128] on icon at bounding box center [531, 131] width 16 height 16
click at [473, 203] on div "Arial Black" at bounding box center [479, 201] width 132 height 31
click at [532, 127] on icon at bounding box center [531, 131] width 16 height 16
click at [474, 358] on div "Comic Sans MS" at bounding box center [479, 356] width 132 height 31
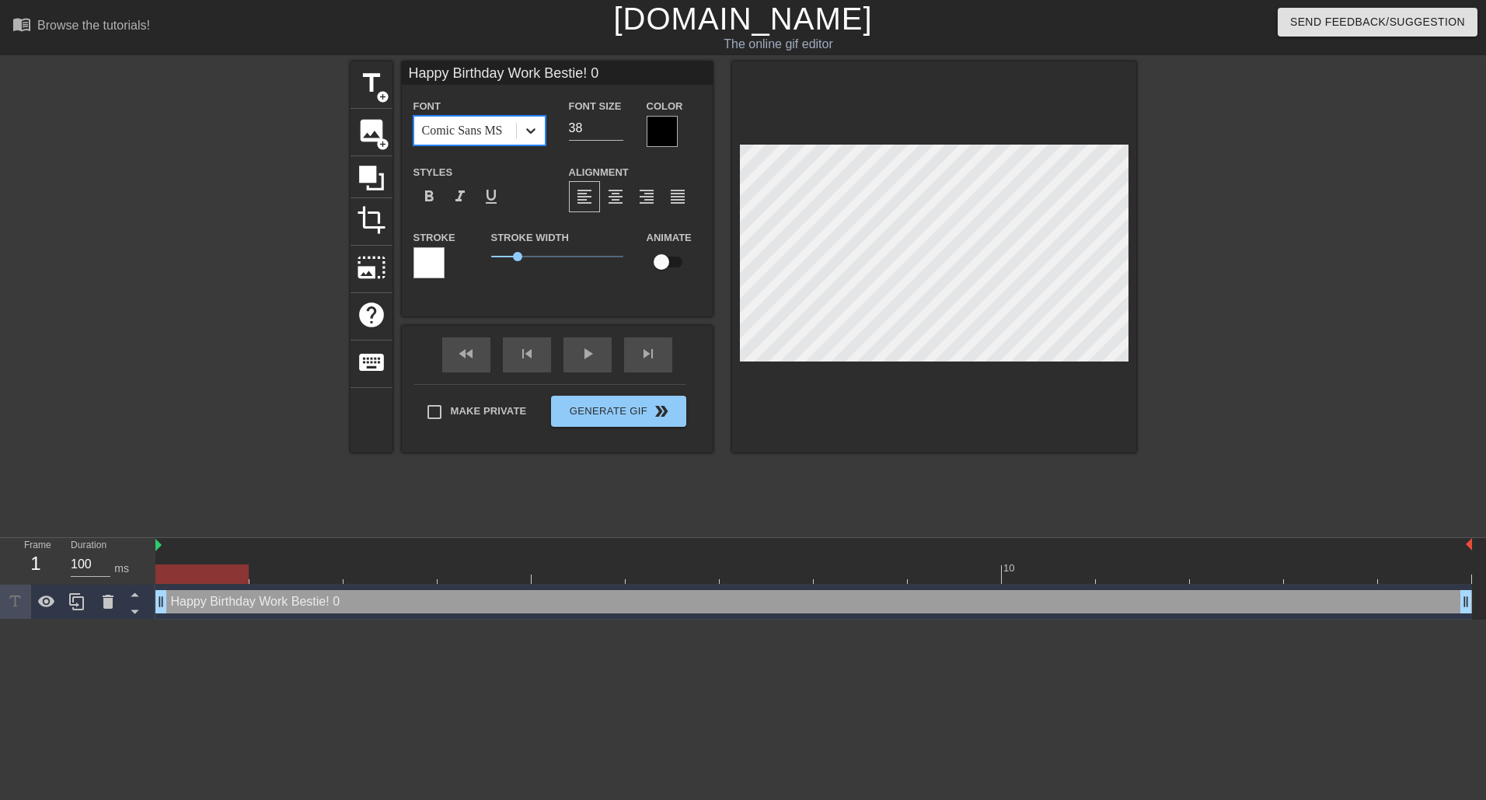
click at [535, 130] on icon at bounding box center [531, 131] width 16 height 16
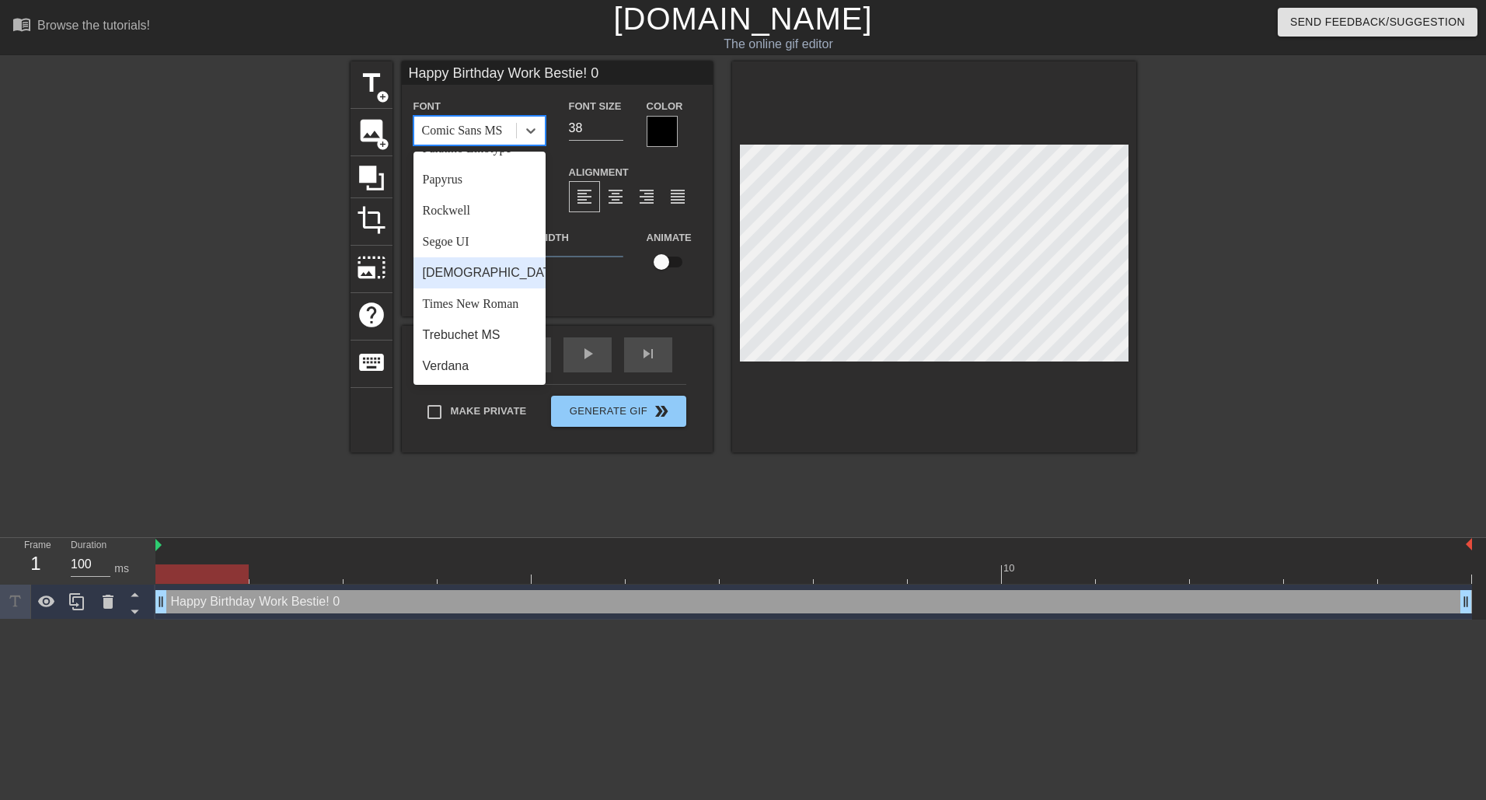
scroll to position [556, 0]
click at [452, 368] on div "Verdana" at bounding box center [479, 366] width 132 height 31
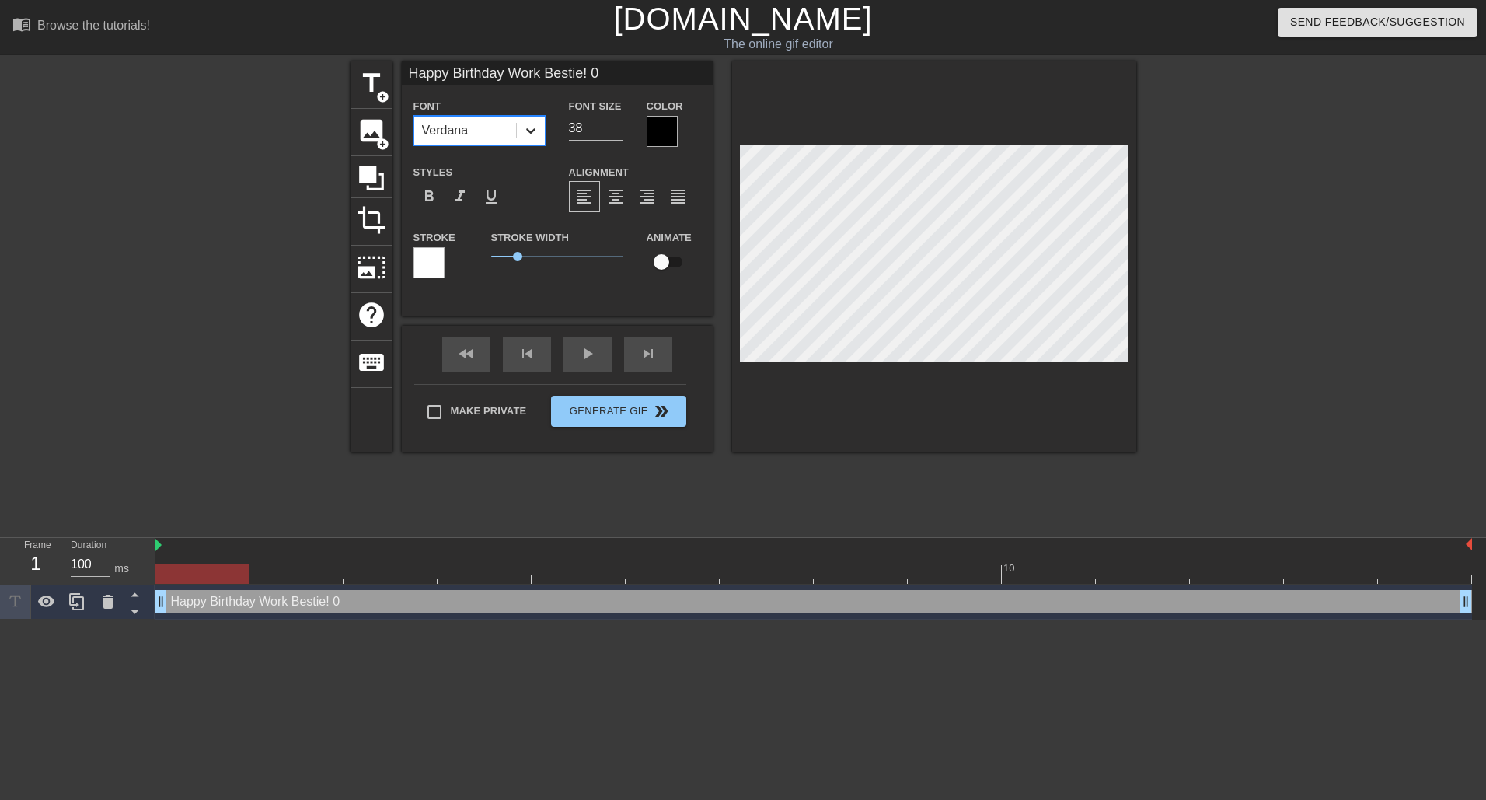
click at [532, 129] on icon at bounding box center [531, 131] width 16 height 16
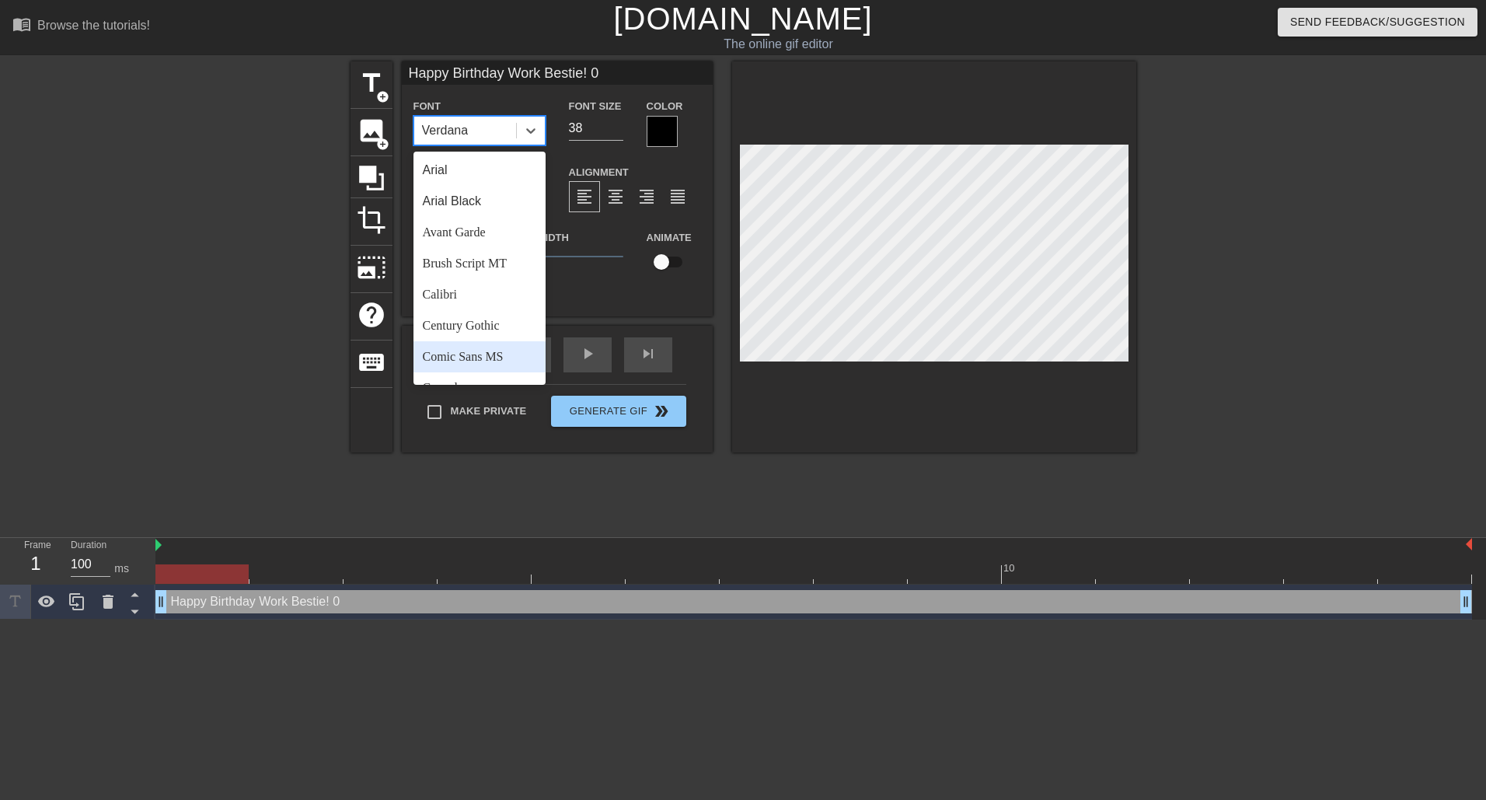
click at [469, 362] on div "Comic Sans MS" at bounding box center [479, 356] width 132 height 31
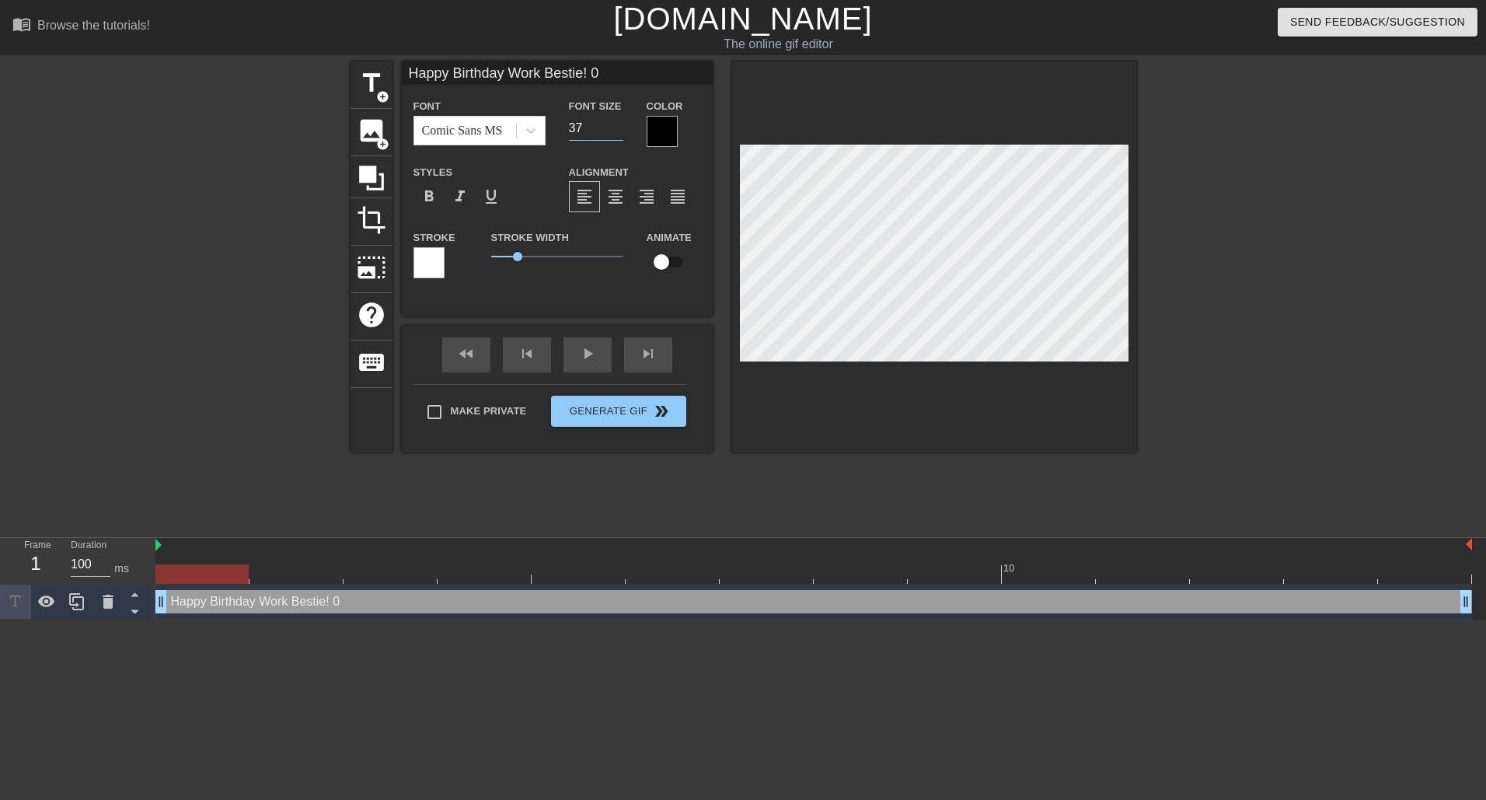
click at [613, 131] on input "37" at bounding box center [596, 128] width 54 height 25
click at [613, 131] on input "36" at bounding box center [596, 128] width 54 height 25
click at [613, 131] on input "35" at bounding box center [596, 128] width 54 height 25
click at [624, 198] on span "format_align_center" at bounding box center [615, 196] width 19 height 19
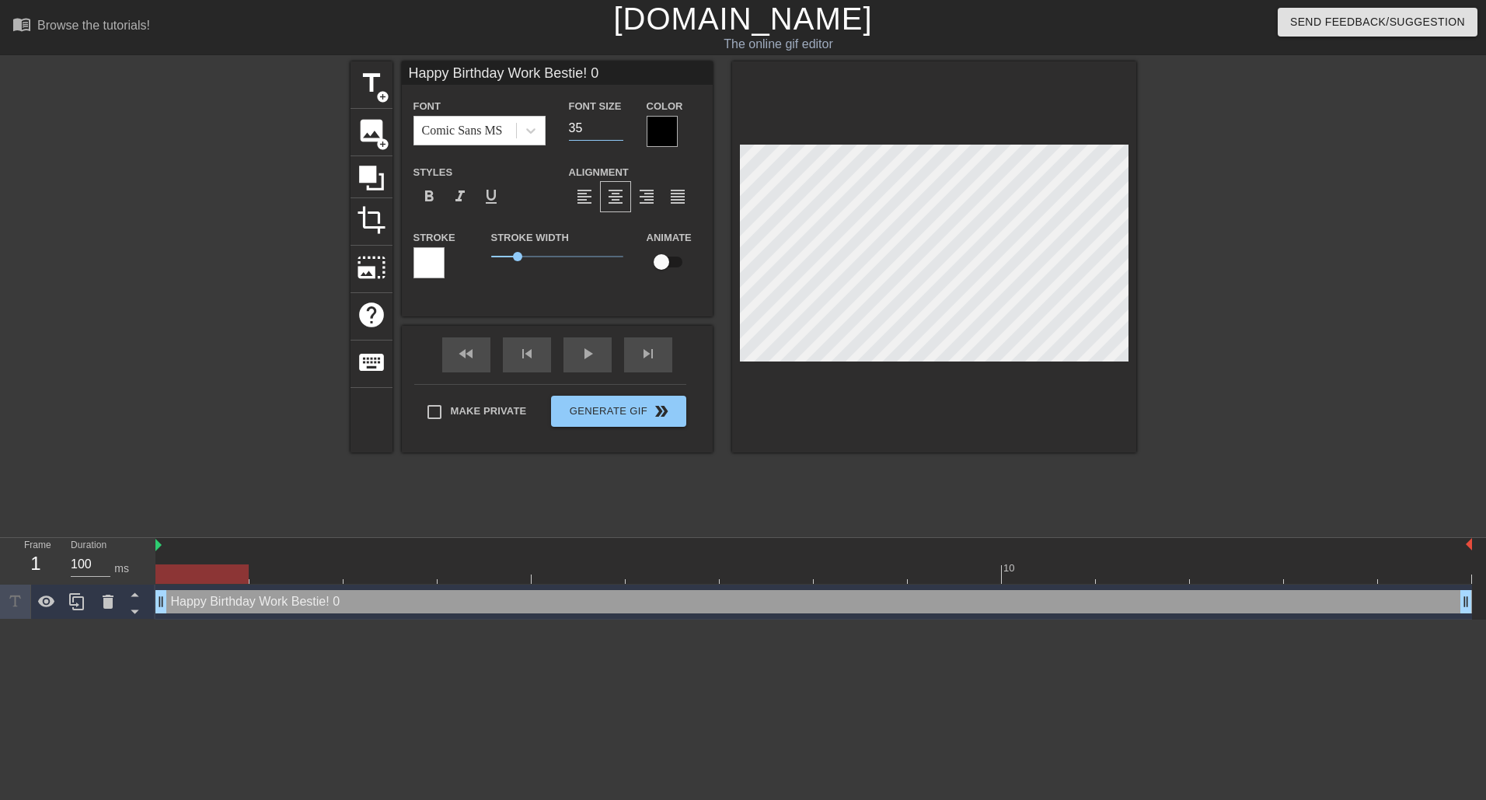
click at [591, 124] on input "35" at bounding box center [596, 128] width 54 height 25
click at [618, 129] on input "34" at bounding box center [596, 128] width 54 height 25
type input "33"
click at [618, 129] on input "33" at bounding box center [596, 128] width 54 height 25
click at [368, 130] on span "image" at bounding box center [372, 131] width 30 height 30
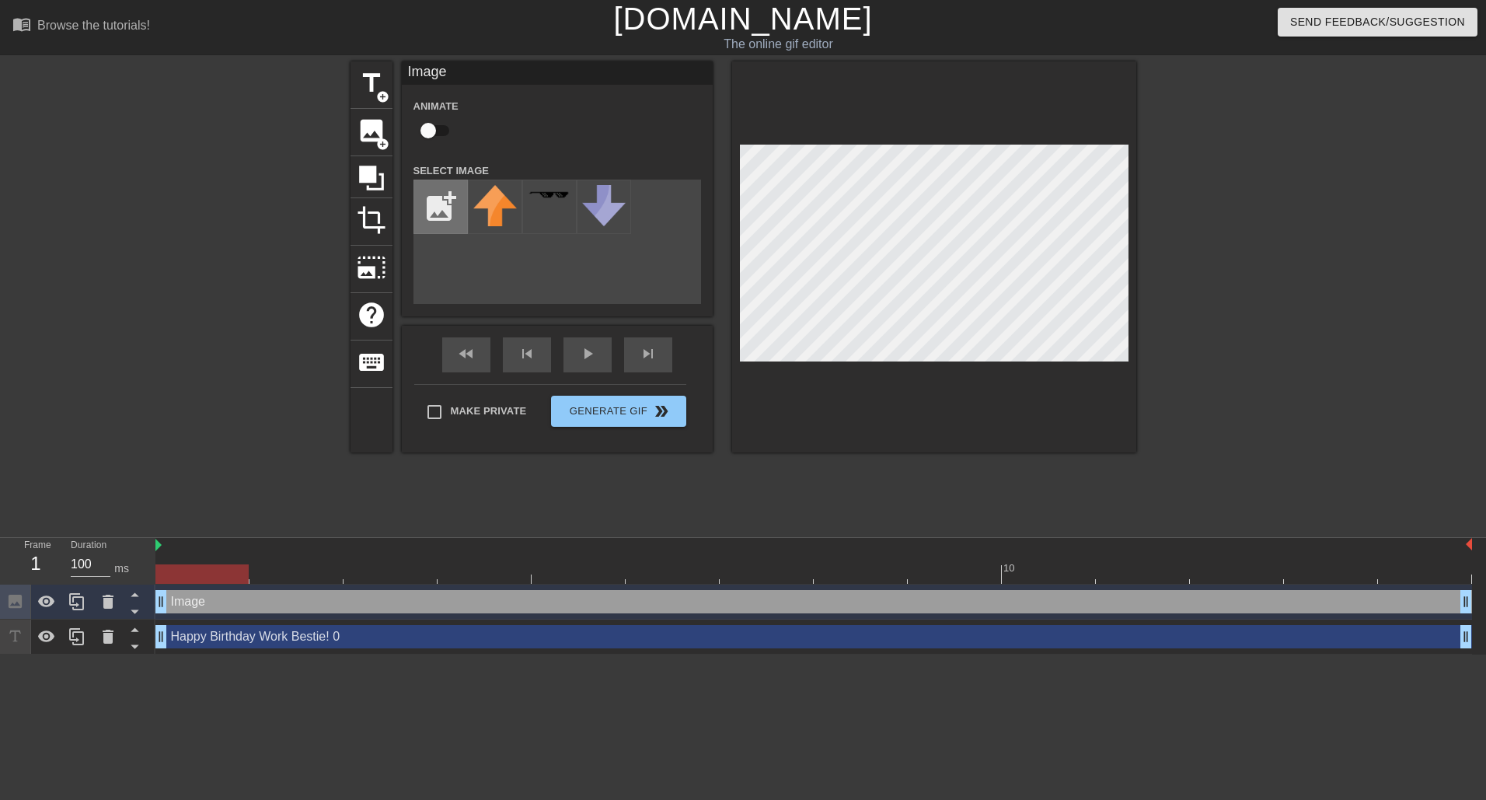
click at [442, 202] on input "file" at bounding box center [440, 206] width 53 height 53
type input "C:\fakepath\Lex1.jpg"
click at [484, 235] on img at bounding box center [495, 220] width 44 height 70
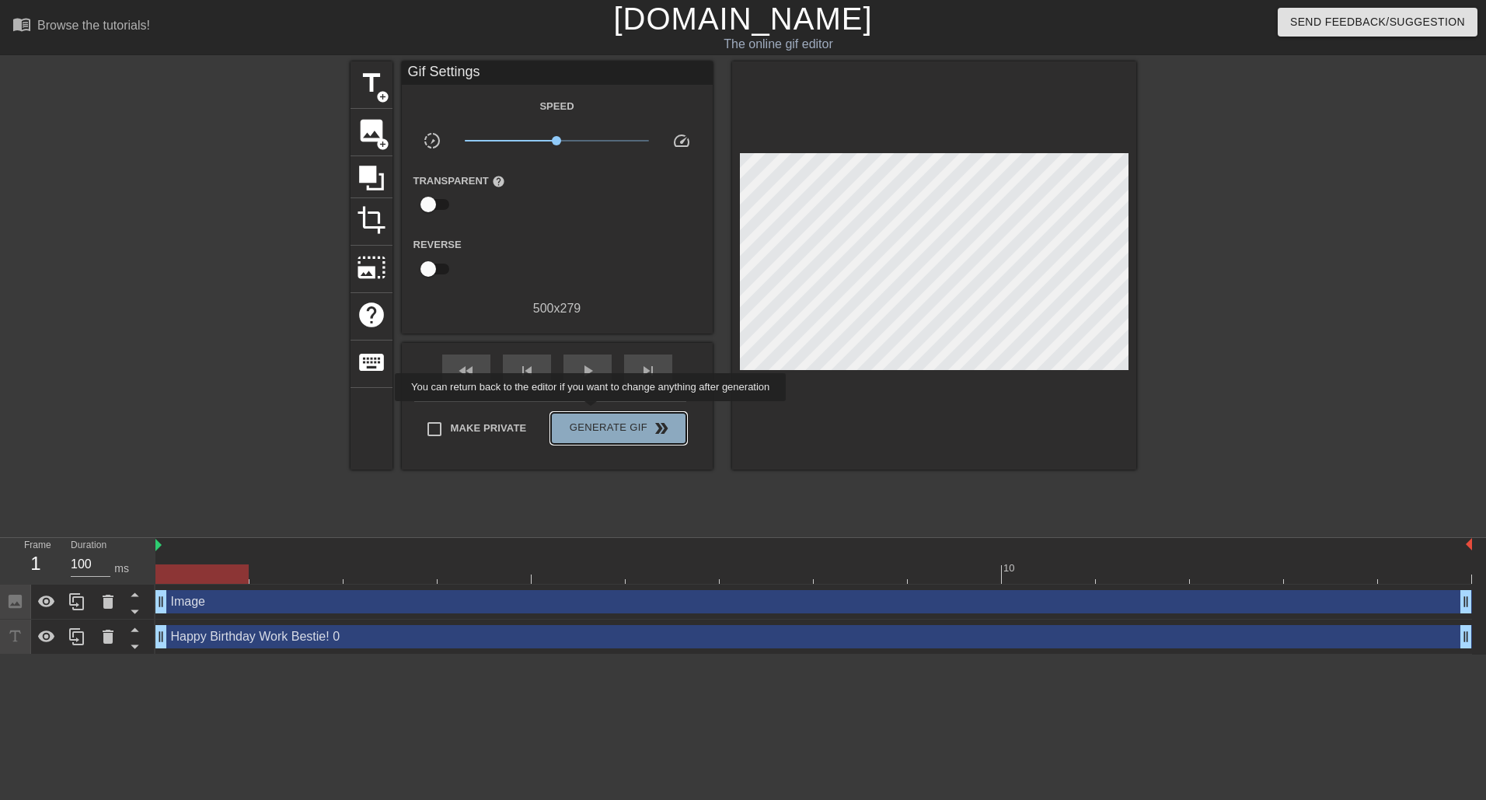
click at [592, 413] on button "Generate Gif double_arrow" at bounding box center [618, 428] width 134 height 31
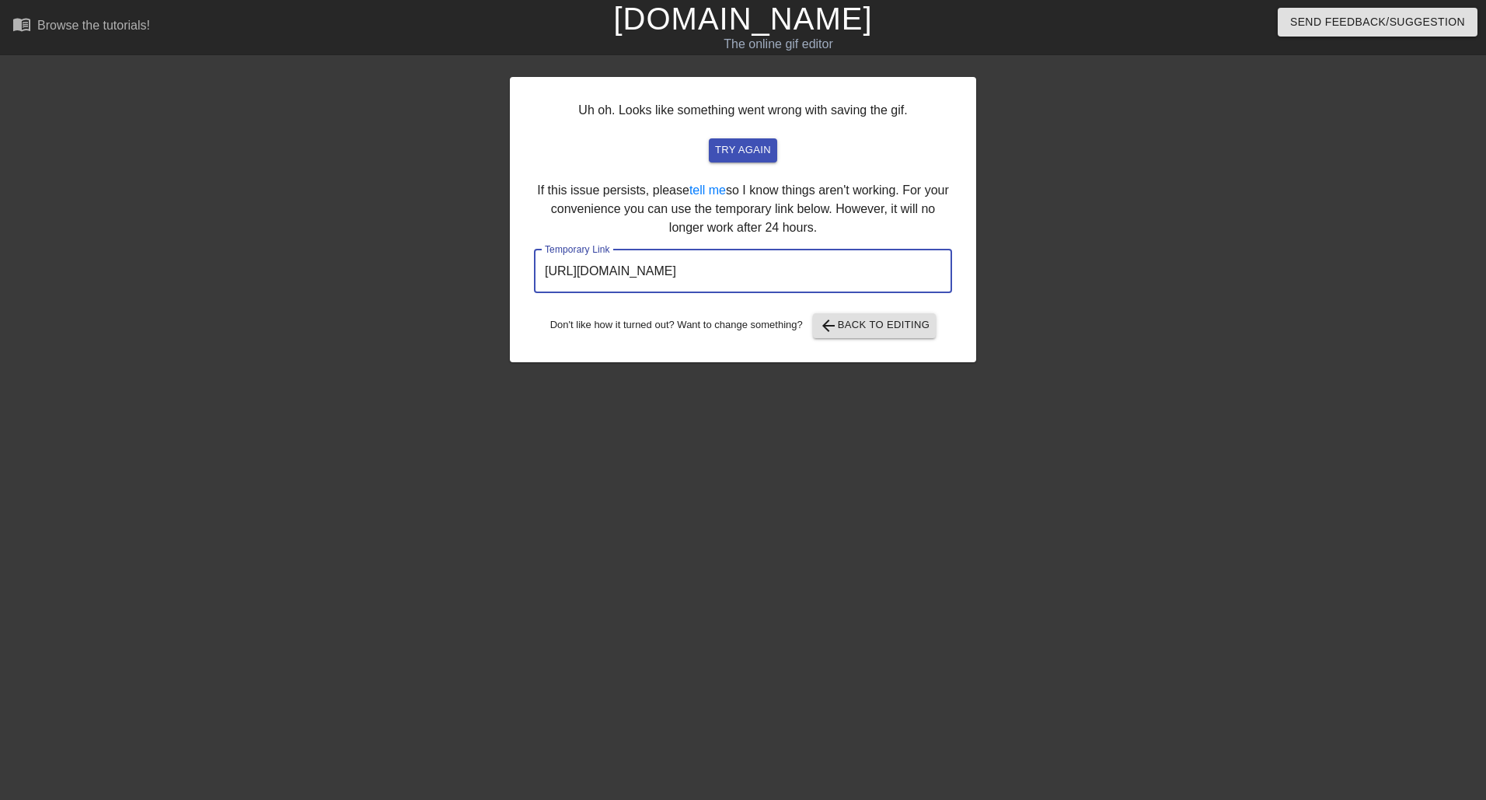
drag, startPoint x: 882, startPoint y: 257, endPoint x: 497, endPoint y: 272, distance: 385.0
click at [497, 272] on div "Uh oh. Looks like something went wrong with saving the gif. try again If this i…" at bounding box center [743, 294] width 1486 height 466
click at [861, 326] on span "arrow_back Back to Editing" at bounding box center [874, 325] width 111 height 19
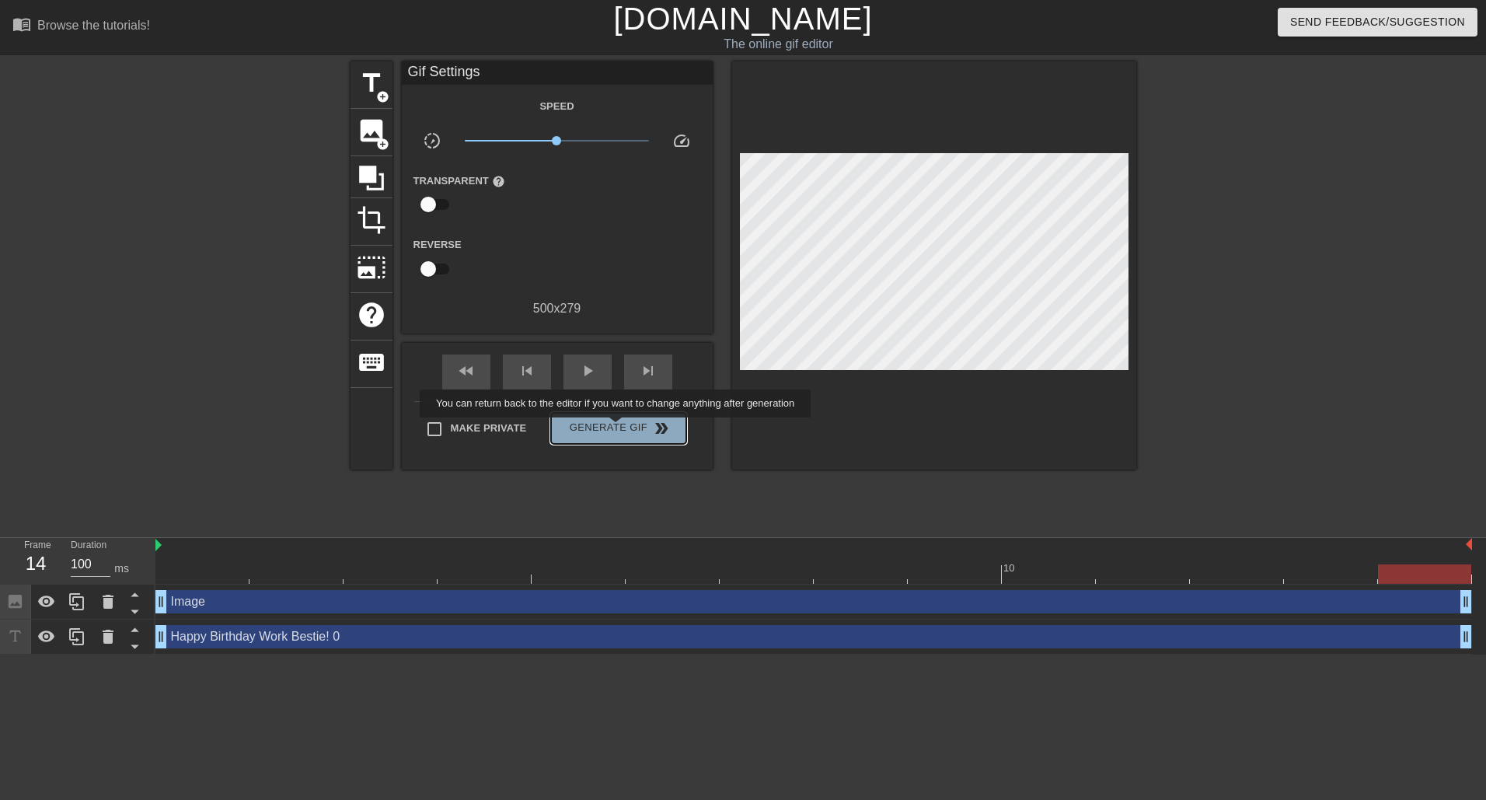
click at [617, 428] on span "Generate Gif double_arrow" at bounding box center [618, 428] width 122 height 19
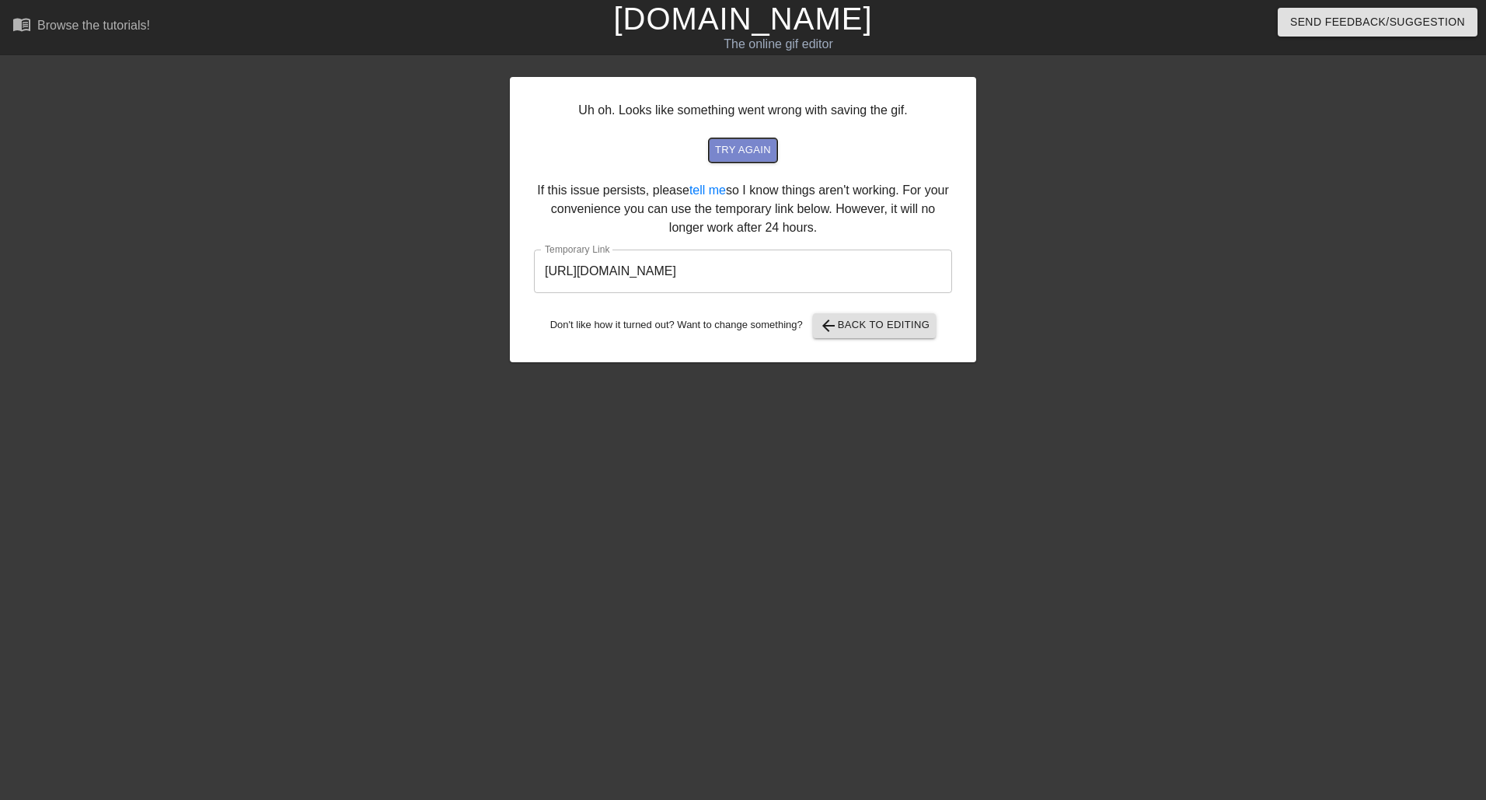
click at [755, 150] on span "try again" at bounding box center [743, 150] width 56 height 18
click at [870, 323] on span "arrow_back Back to Editing" at bounding box center [874, 325] width 111 height 19
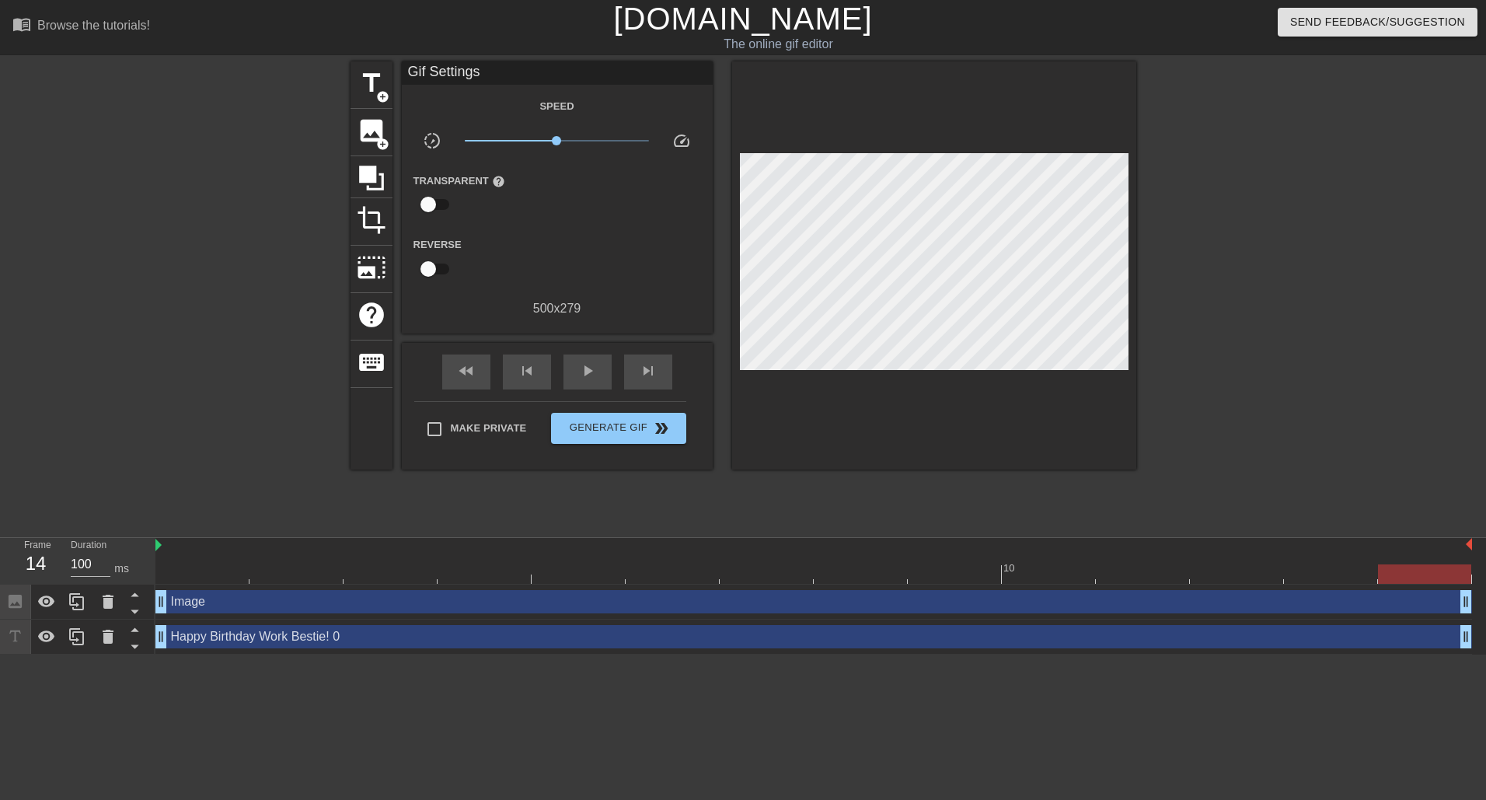
click at [1253, 189] on div at bounding box center [1271, 294] width 233 height 466
click at [581, 364] on span "play_arrow" at bounding box center [587, 370] width 19 height 19
